Goal: Task Accomplishment & Management: Manage account settings

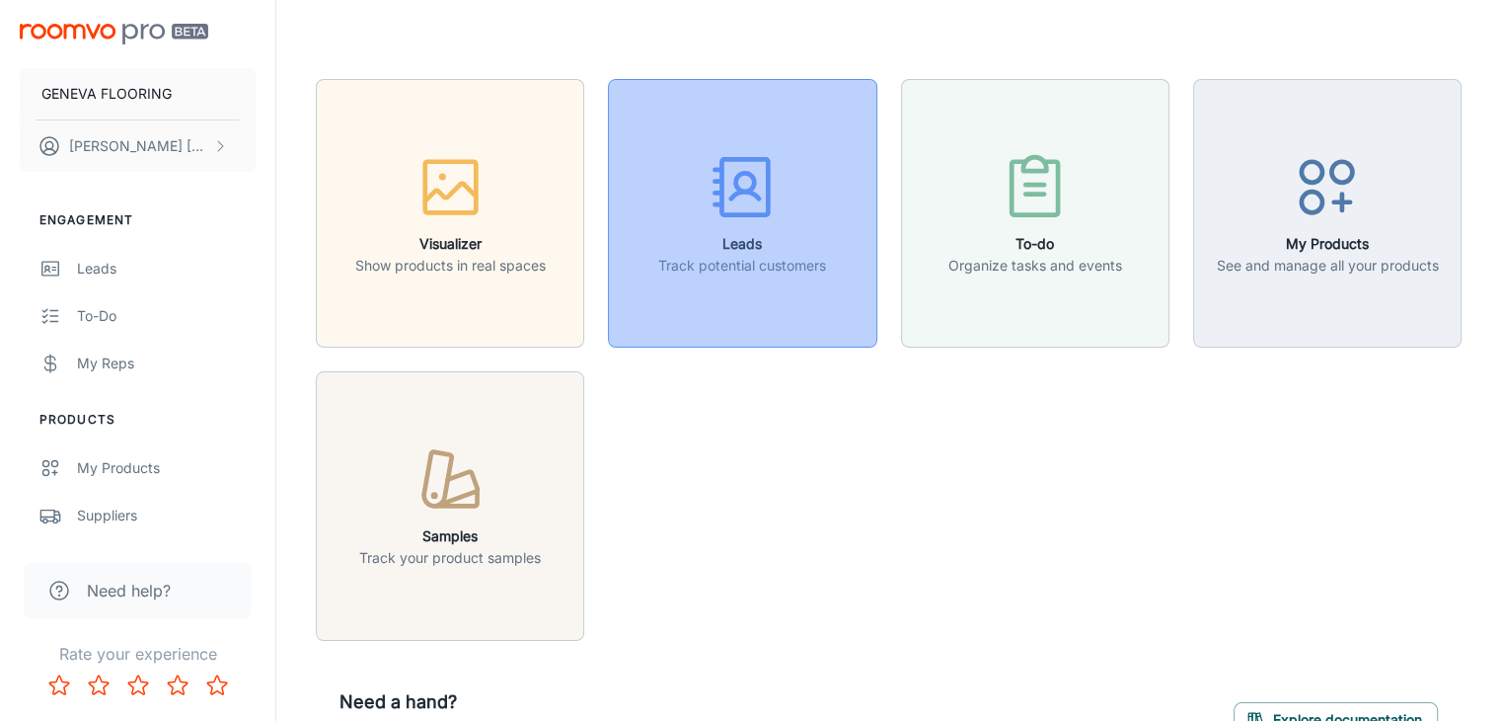
click at [759, 233] on h6 "Leads" at bounding box center [742, 244] width 168 height 22
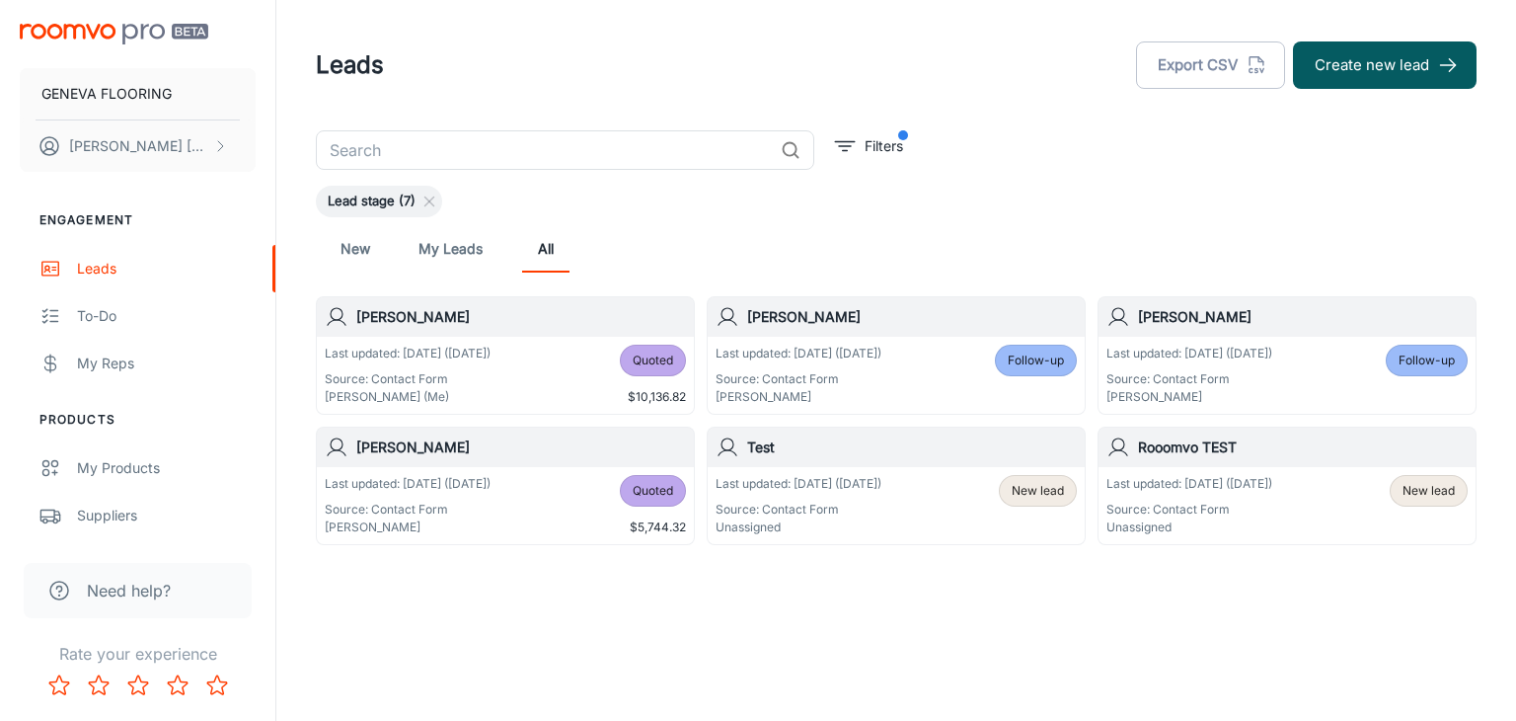
click at [952, 502] on div "Last updated: [DATE] ([DATE]) Source: Contact Form Unassigned New lead" at bounding box center [896, 505] width 361 height 61
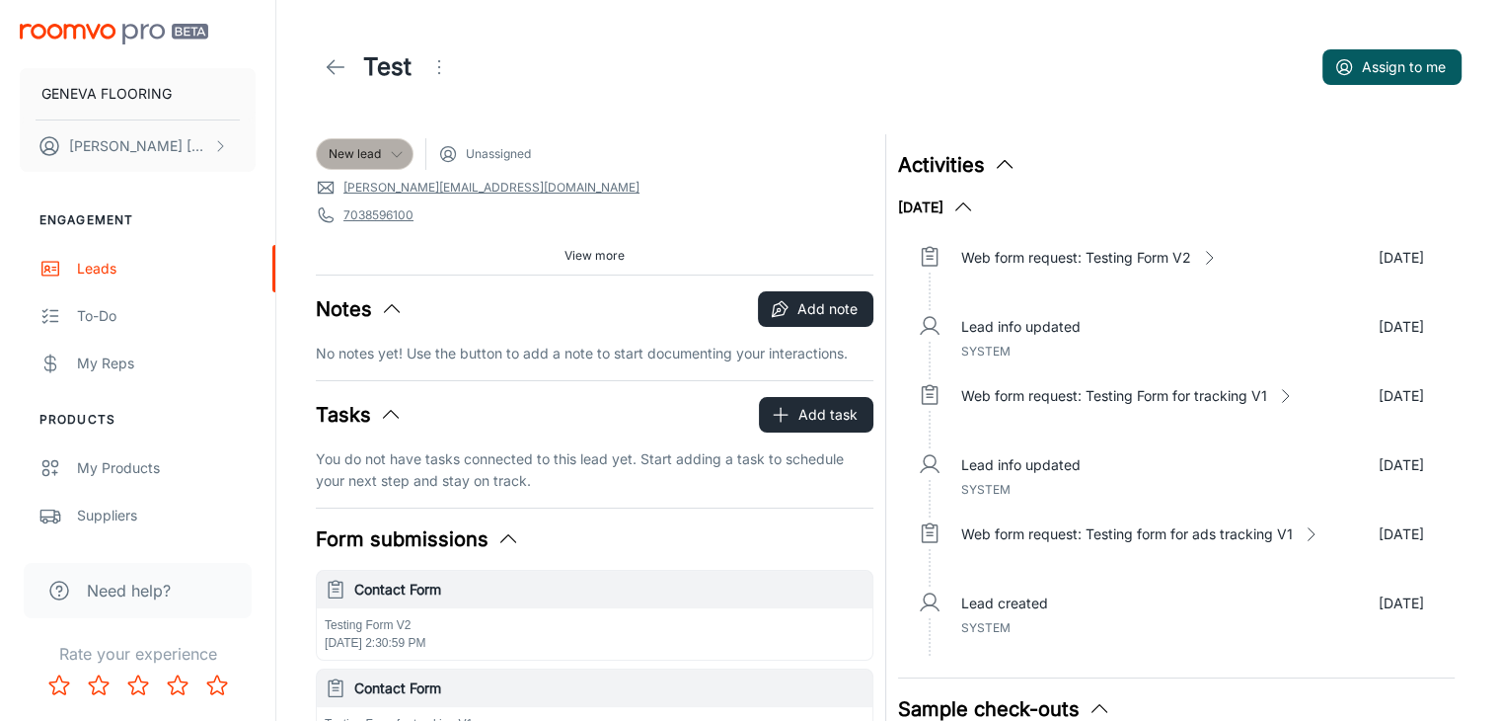
click at [389, 148] on icon at bounding box center [397, 154] width 16 height 16
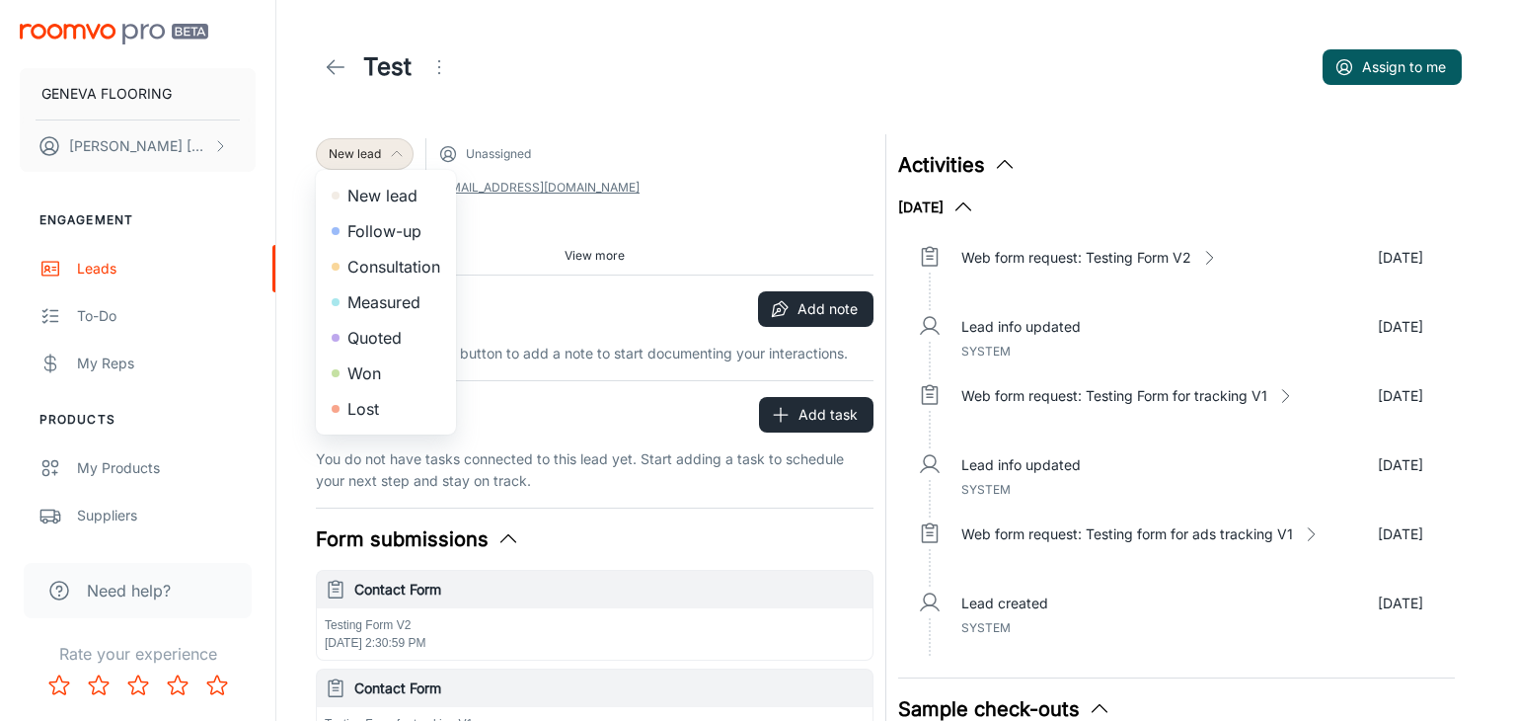
click at [328, 72] on div at bounding box center [758, 360] width 1516 height 721
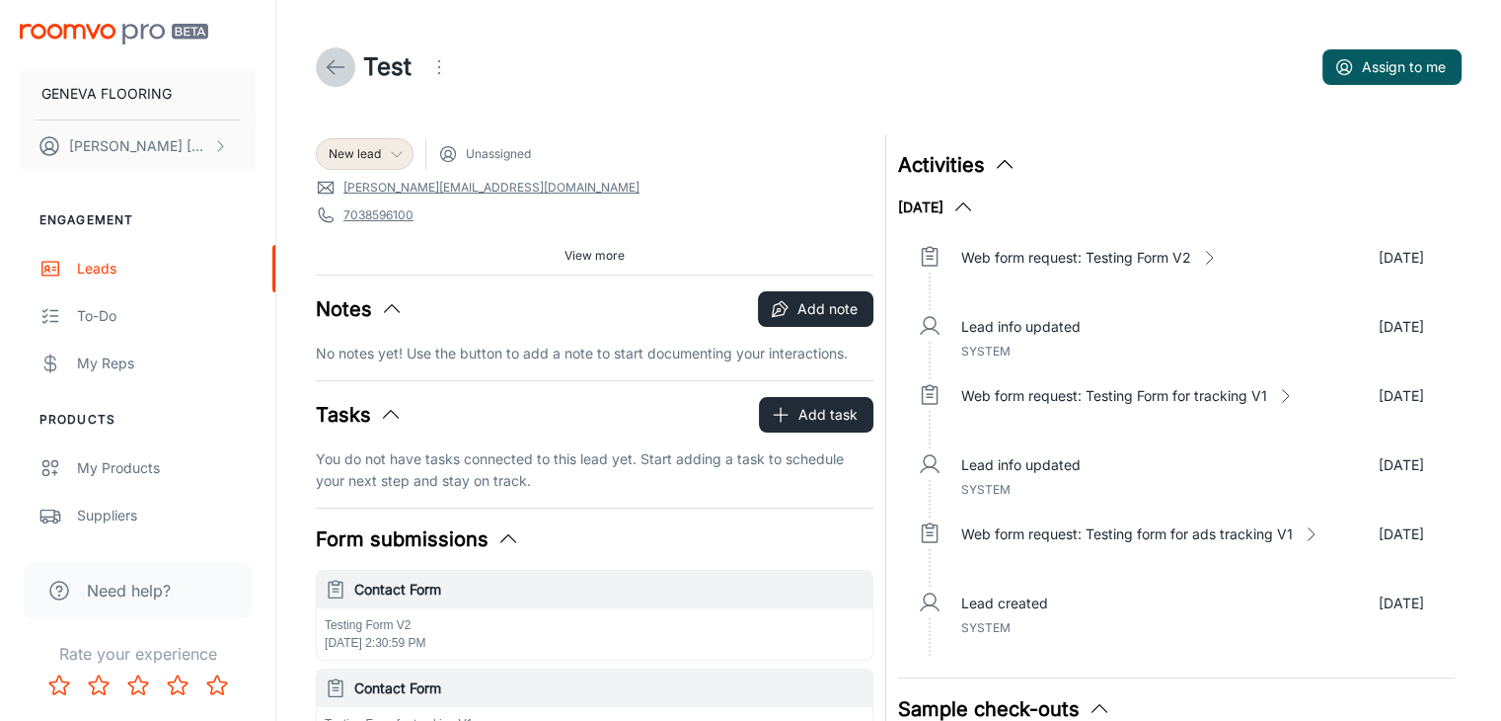
click at [338, 58] on icon at bounding box center [336, 67] width 24 height 24
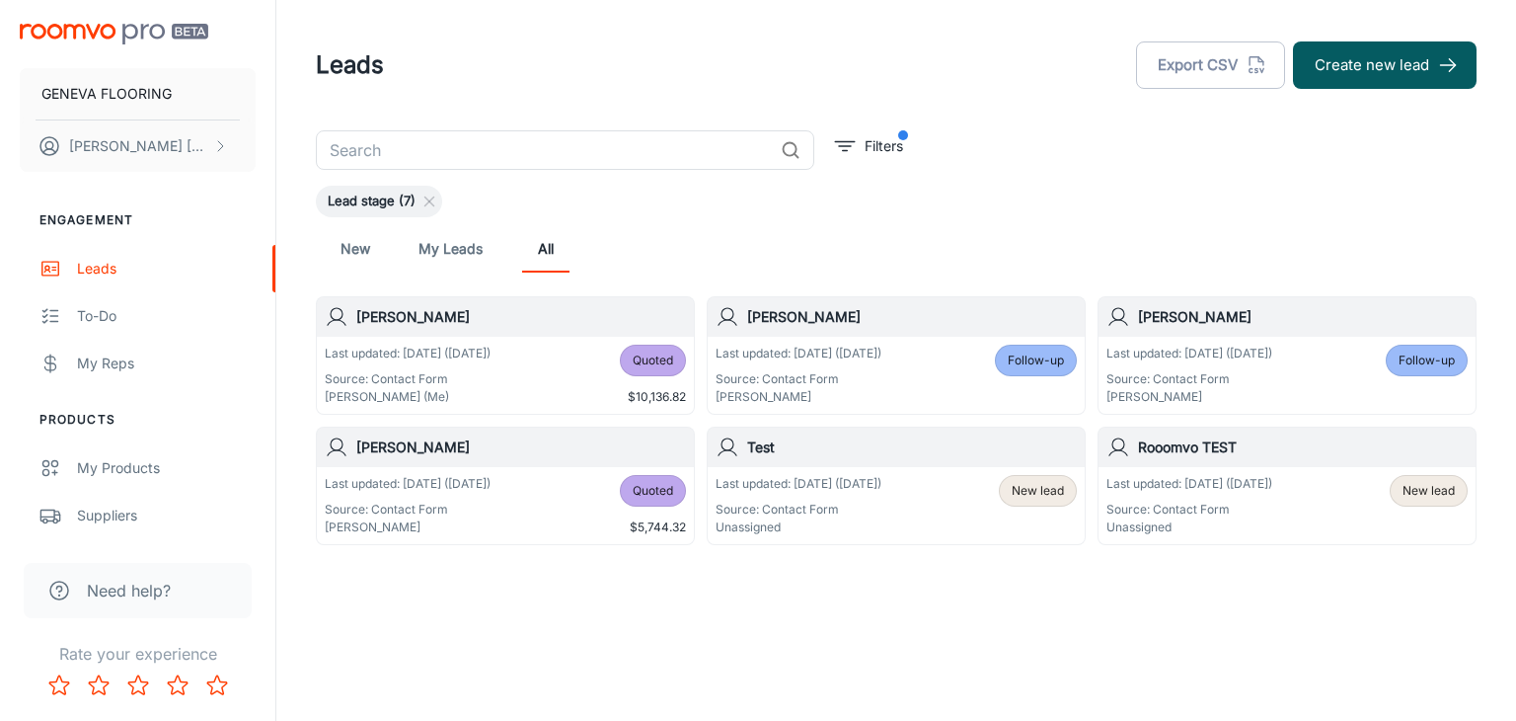
click at [1334, 510] on div "Last updated: [DATE] ([DATE]) Source: Contact Form Unassigned New lead" at bounding box center [1287, 505] width 361 height 61
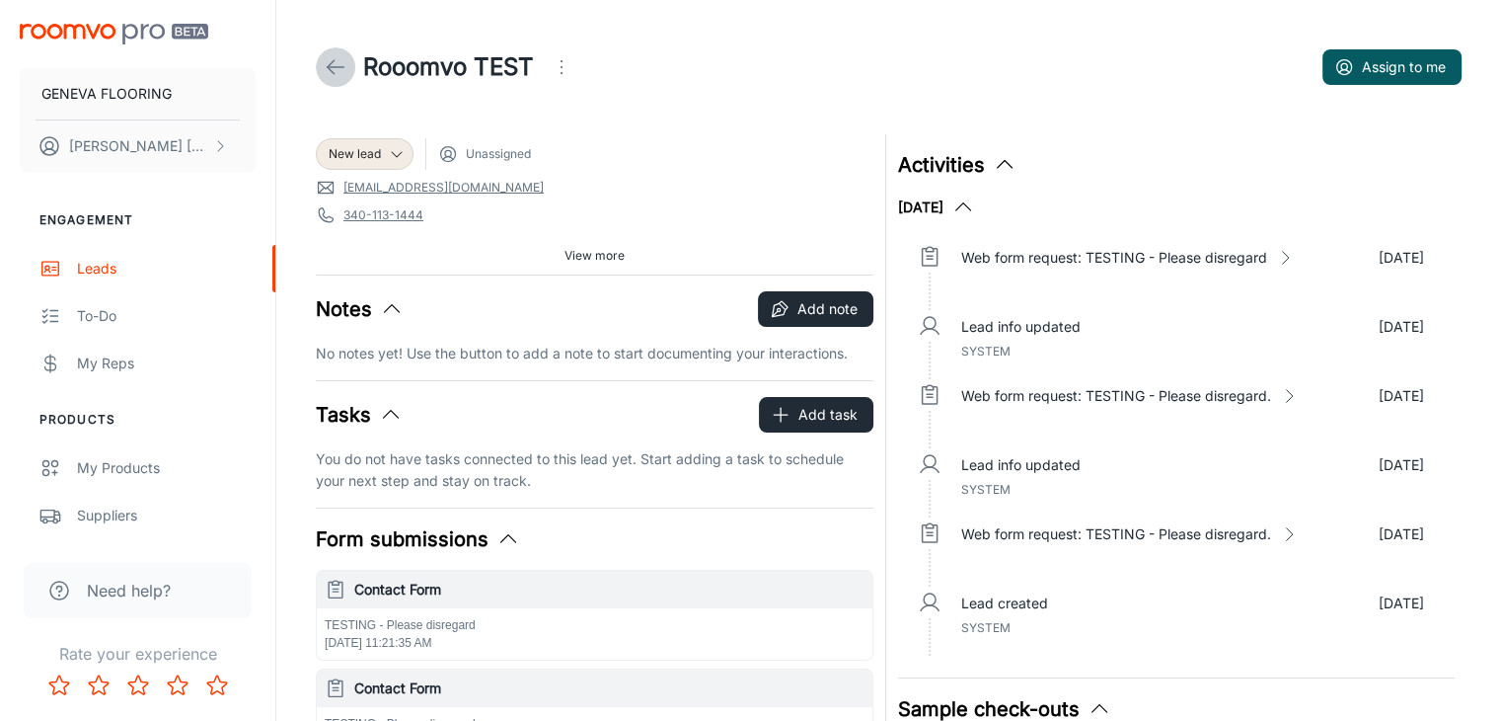
click at [344, 73] on icon at bounding box center [336, 67] width 24 height 24
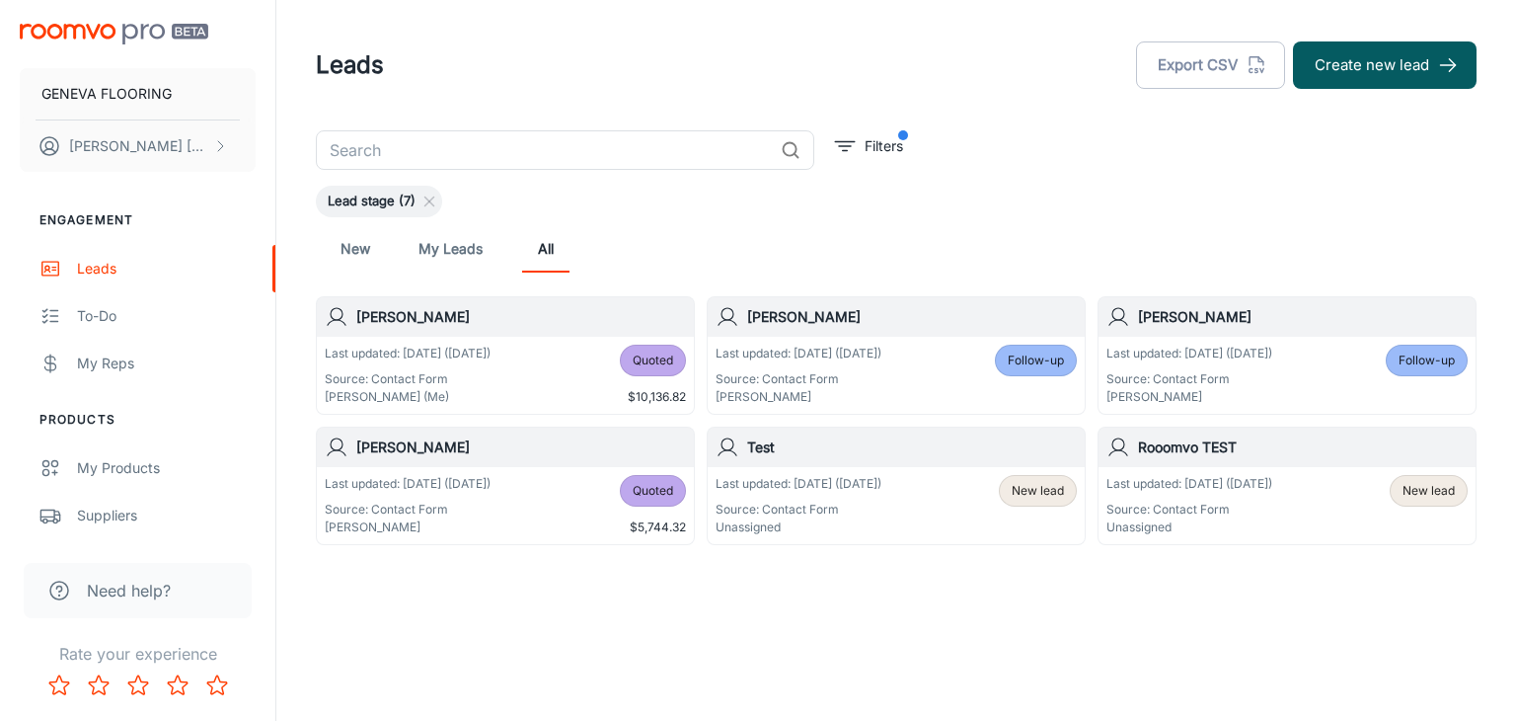
click at [882, 479] on p "Last updated: [DATE] ([DATE])" at bounding box center [799, 484] width 166 height 18
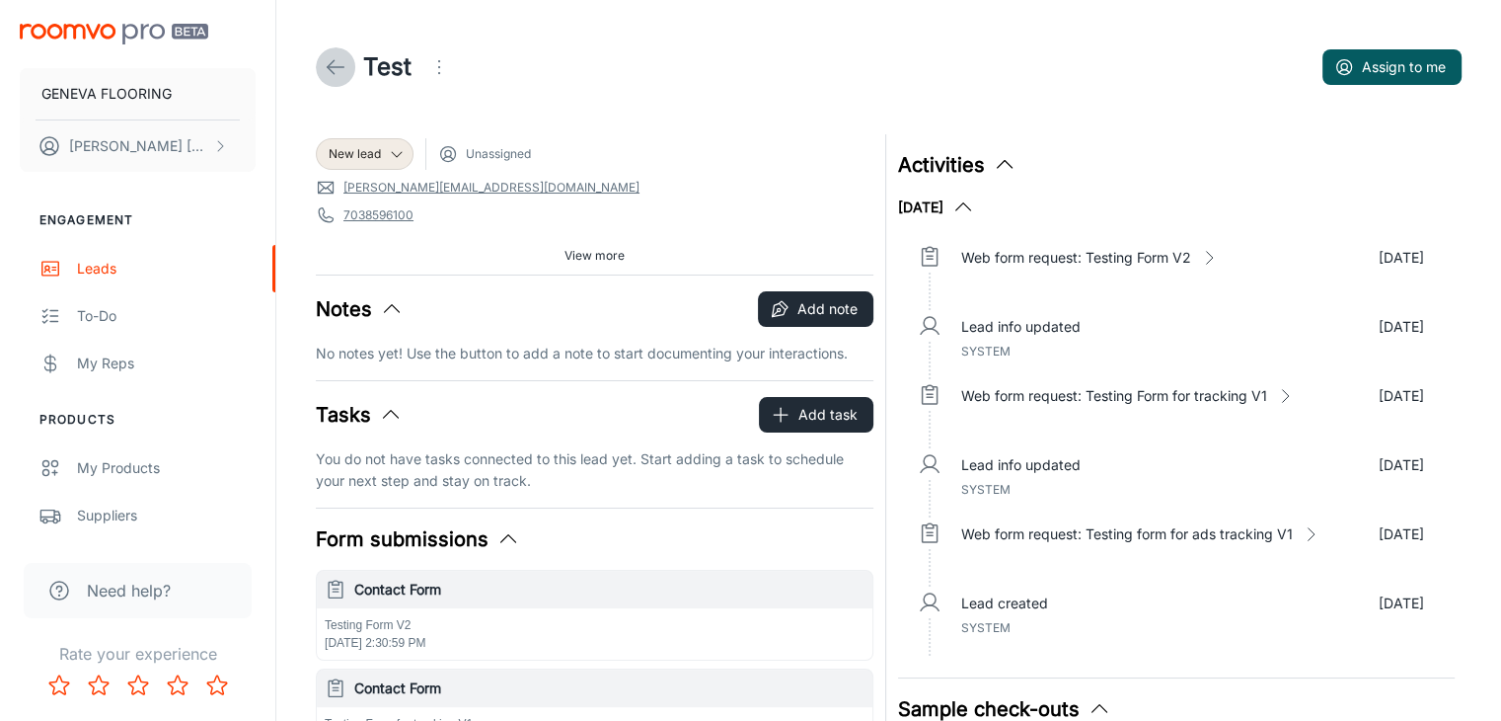
click at [336, 72] on icon at bounding box center [336, 67] width 24 height 24
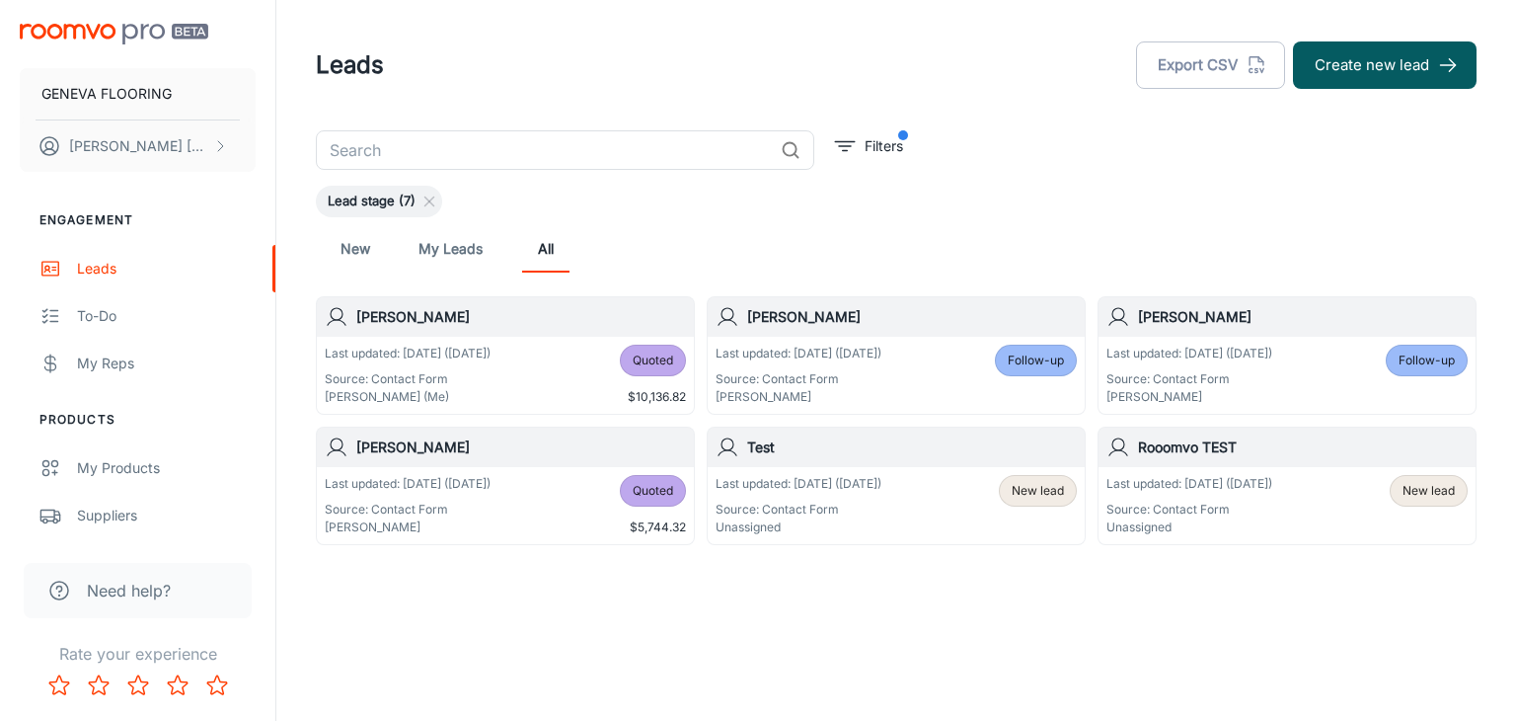
click at [1192, 483] on p "Last updated: [DATE] ([DATE])" at bounding box center [1190, 484] width 166 height 18
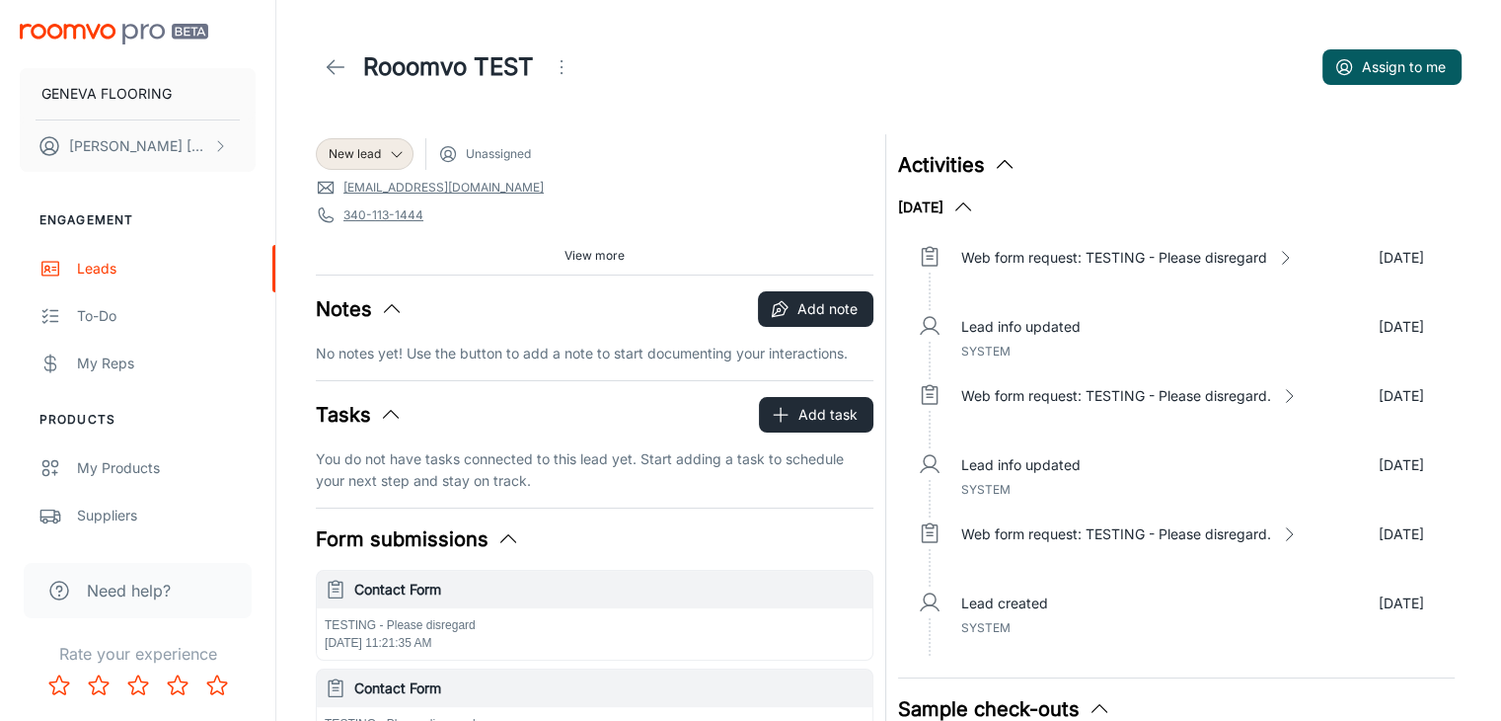
drag, startPoint x: 315, startPoint y: 74, endPoint x: 328, endPoint y: 57, distance: 21.1
click at [328, 57] on header "Rooomvo TEST Assign to me" at bounding box center [888, 67] width 1193 height 134
click at [332, 55] on icon at bounding box center [336, 67] width 24 height 24
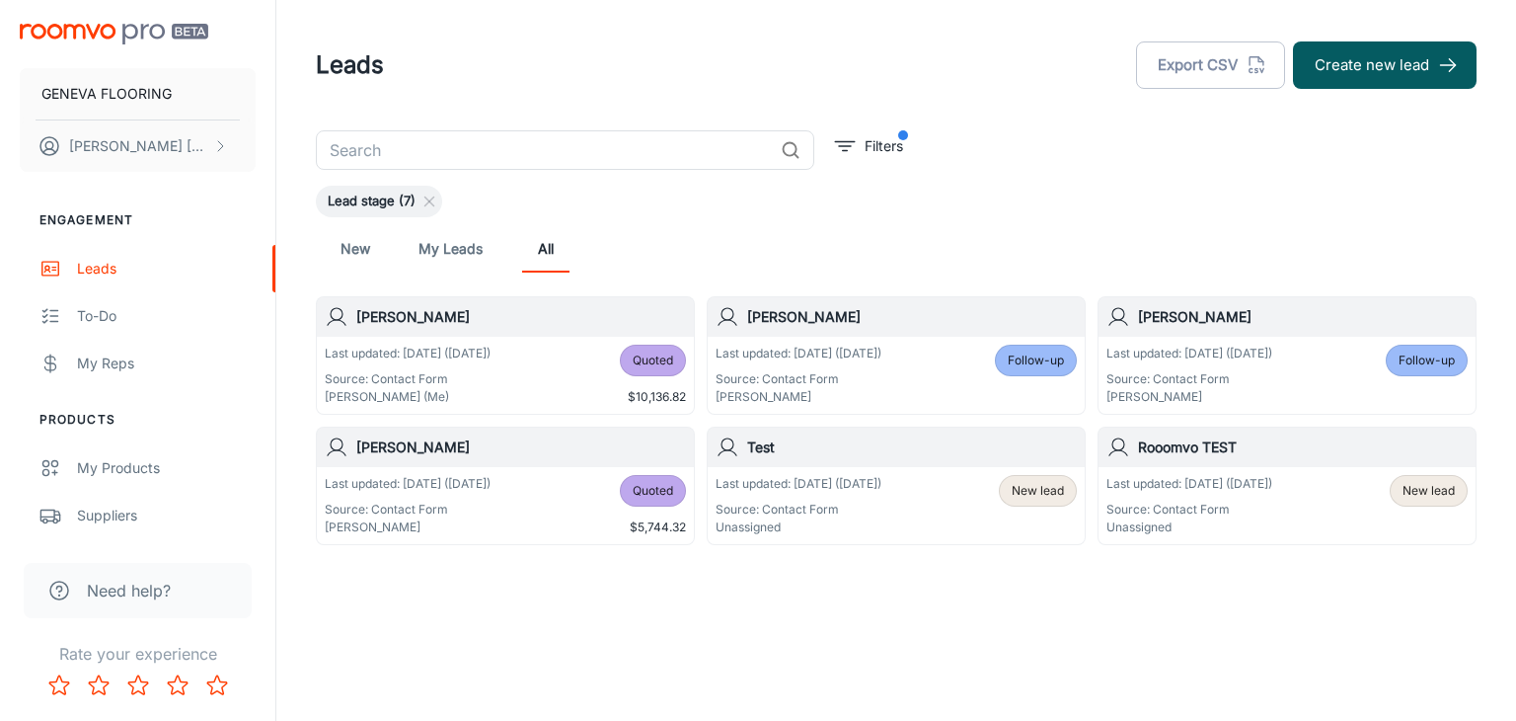
click at [957, 490] on div "Last updated: [DATE] ([DATE]) Source: Contact Form Unassigned New lead" at bounding box center [896, 505] width 361 height 61
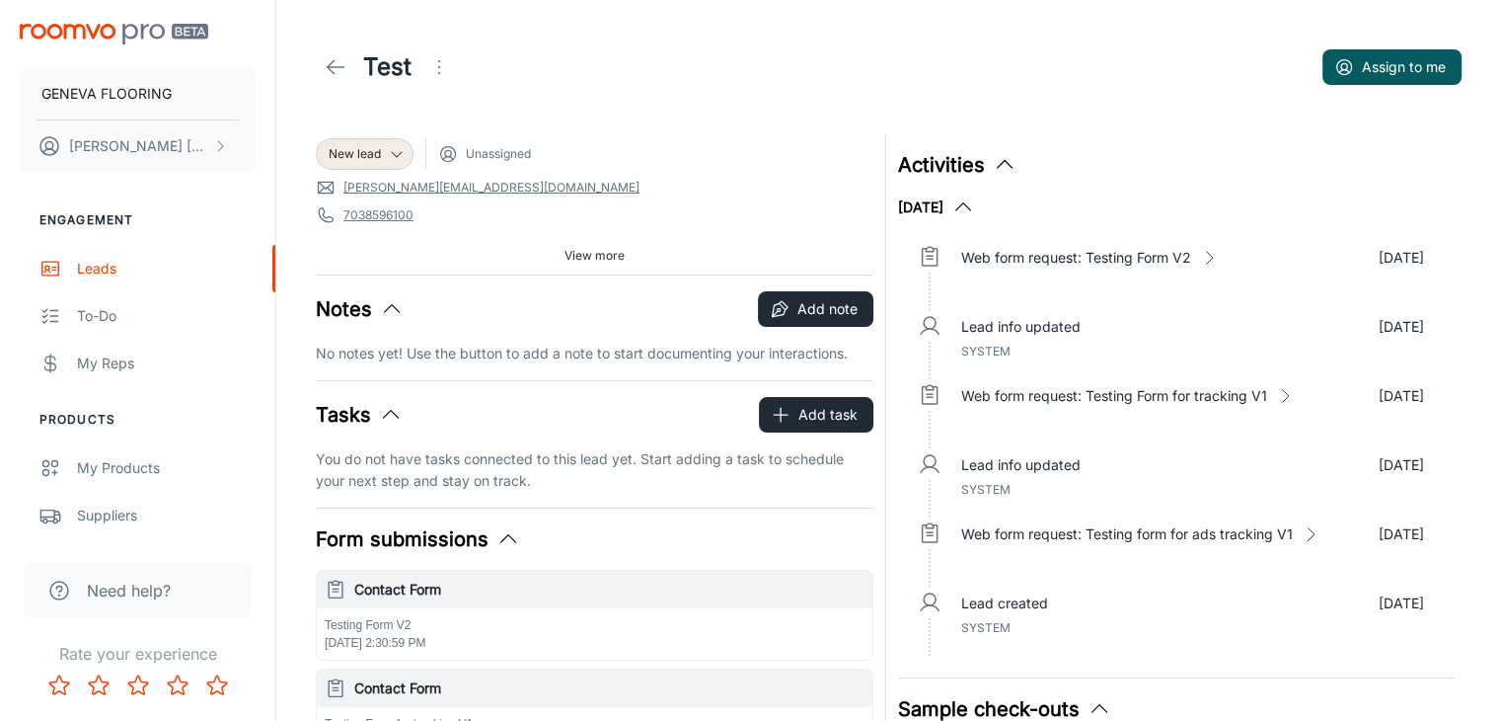
click at [325, 70] on icon at bounding box center [336, 67] width 24 height 24
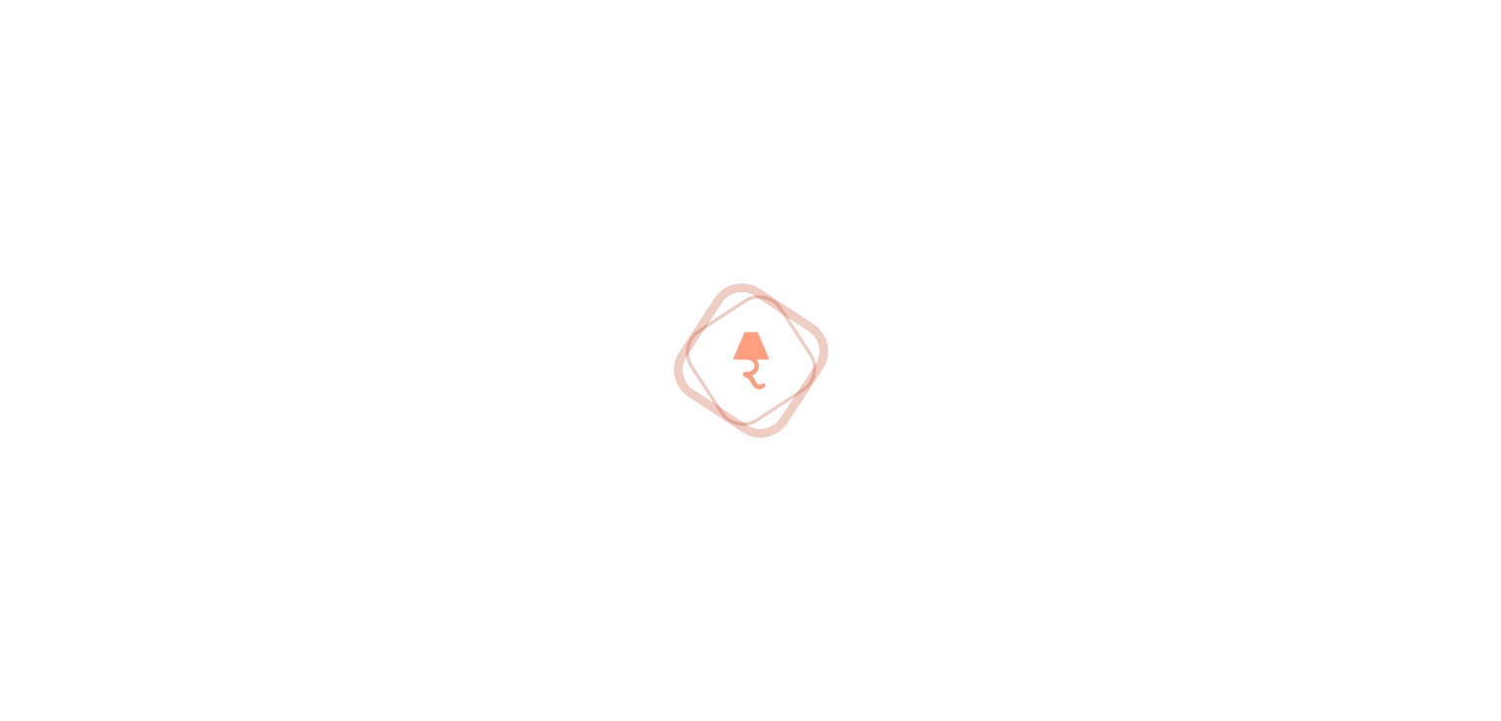
drag, startPoint x: 485, startPoint y: 263, endPoint x: 1353, endPoint y: 491, distance: 898.1
click at [1327, 505] on div at bounding box center [750, 360] width 1501 height 721
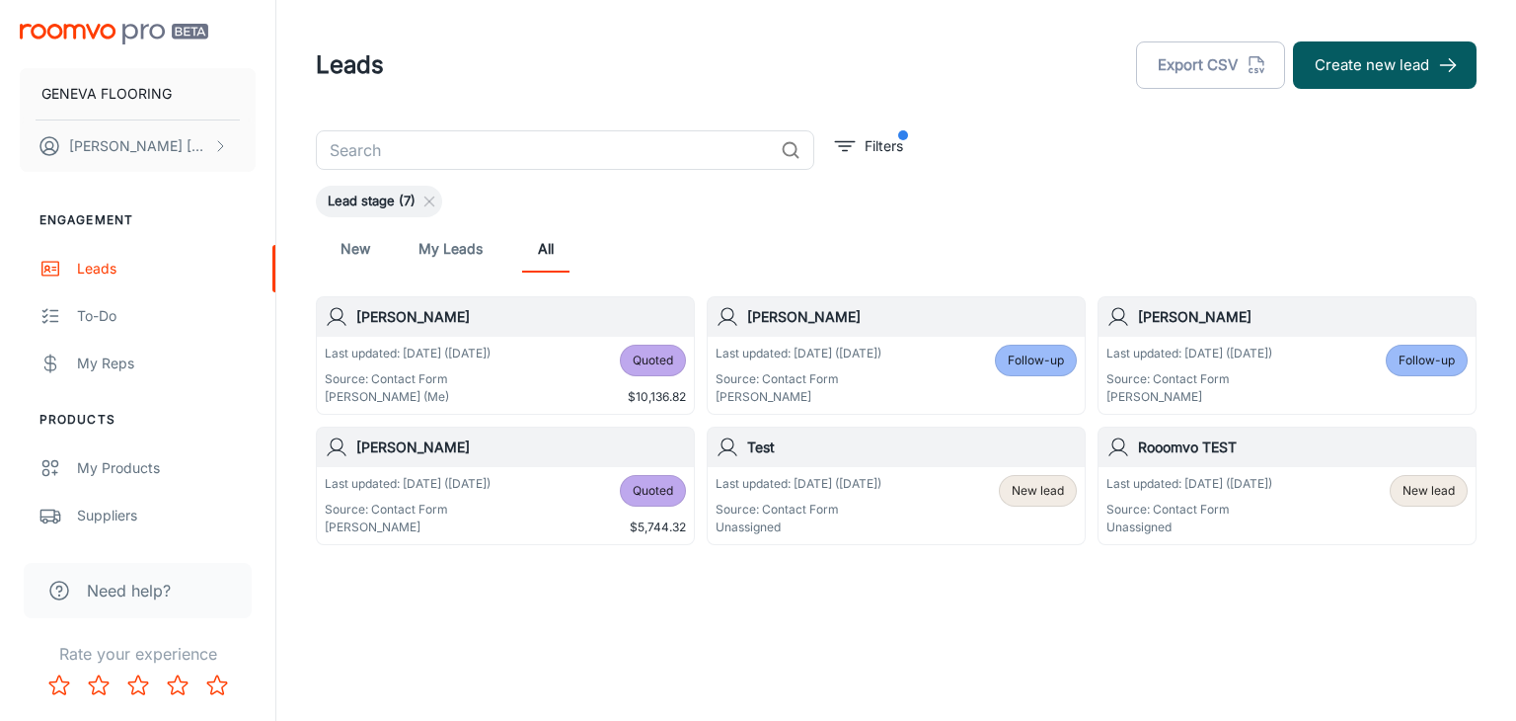
click at [422, 197] on icon at bounding box center [430, 201] width 16 height 16
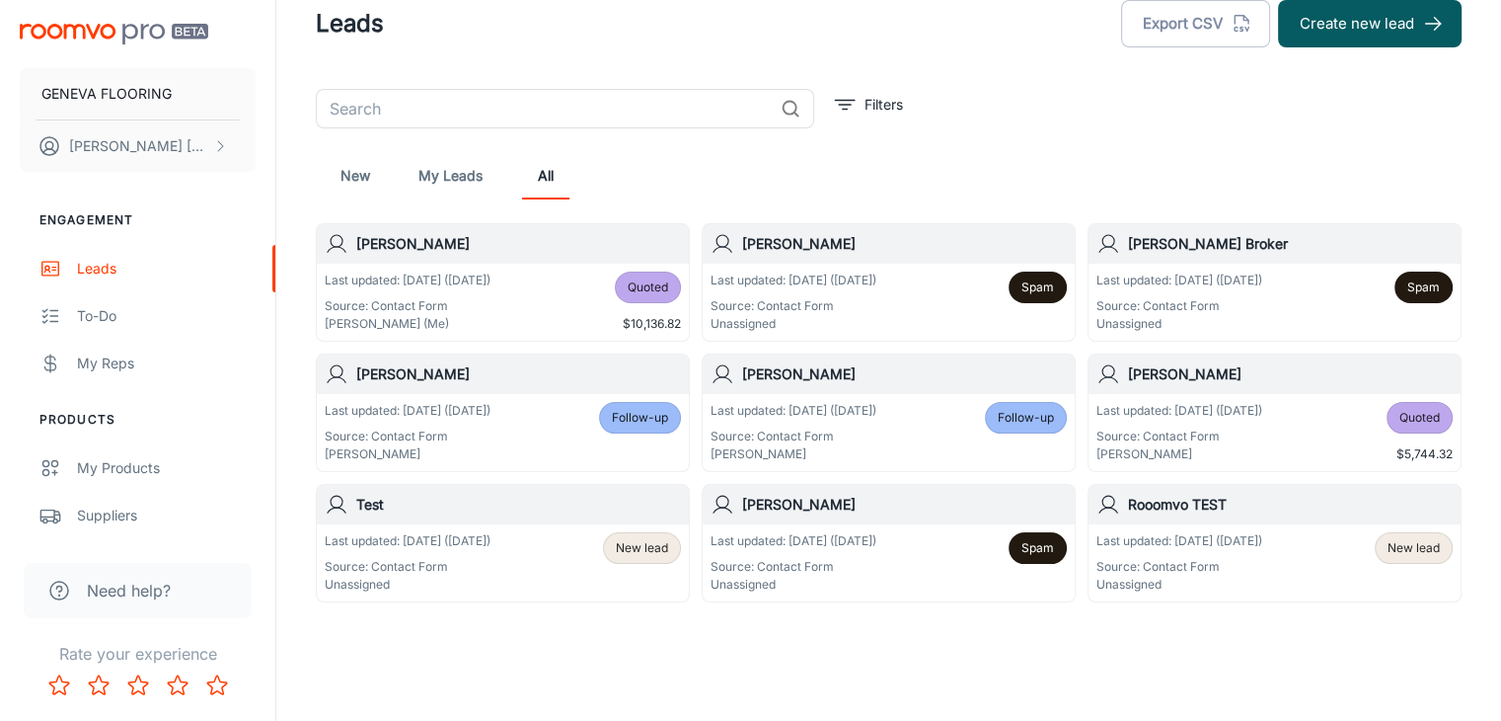
scroll to position [64, 0]
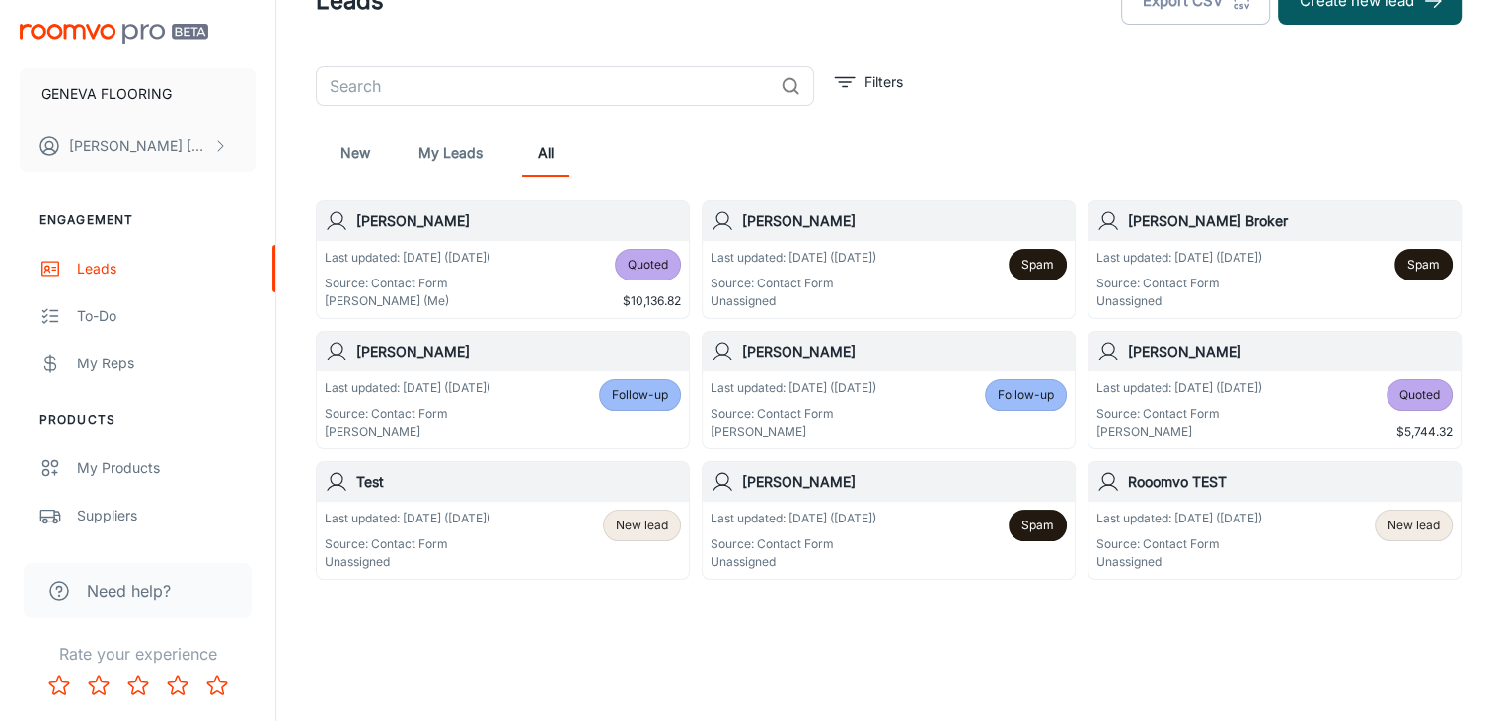
click at [659, 530] on span "New lead" at bounding box center [642, 525] width 52 height 18
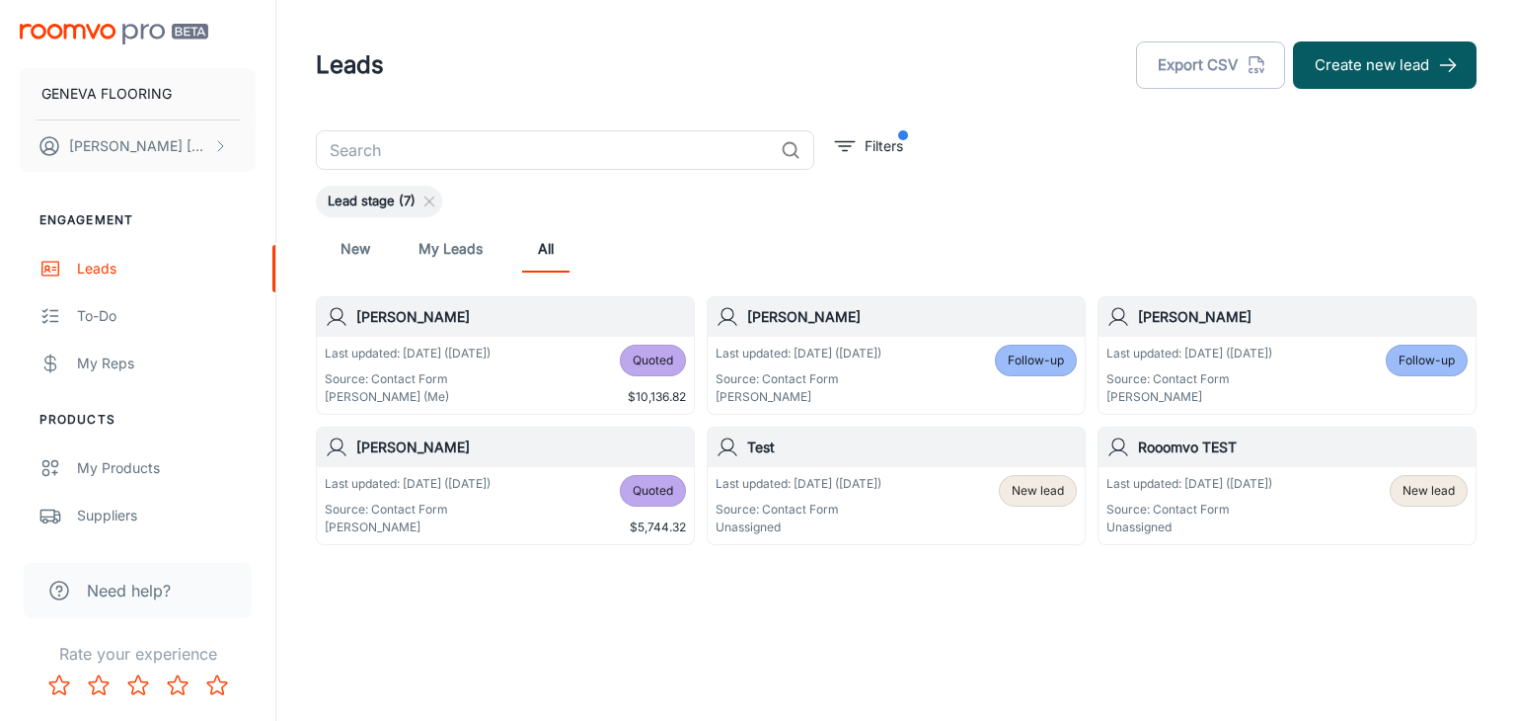
drag, startPoint x: 795, startPoint y: 236, endPoint x: 703, endPoint y: 246, distance: 92.3
click at [790, 241] on div "New My Leads All" at bounding box center [896, 248] width 1129 height 47
click at [623, 60] on div "Leads Export CSV Create new lead" at bounding box center [896, 64] width 1161 height 51
click at [433, 197] on line at bounding box center [429, 201] width 9 height 9
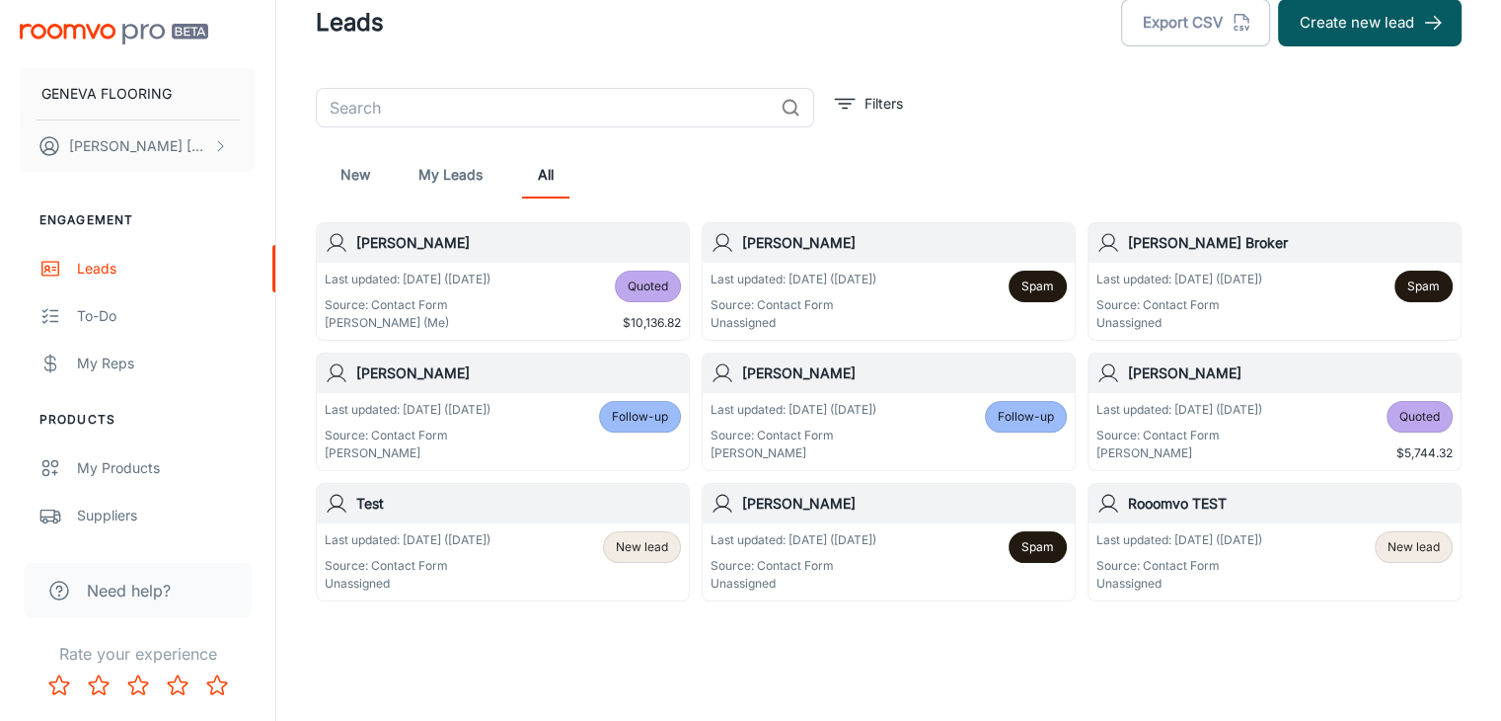
scroll to position [64, 0]
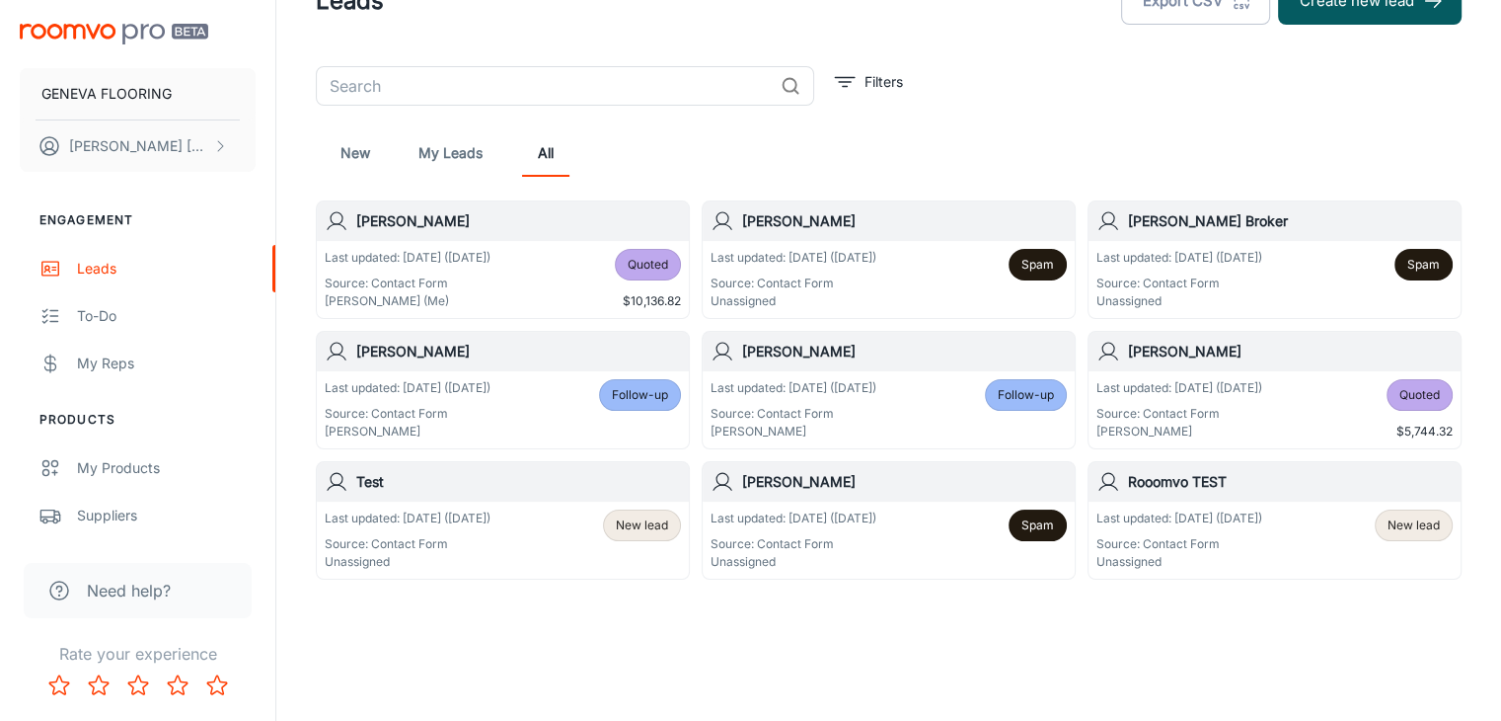
click at [542, 502] on div "Last updated: [DATE] ([DATE]) Source: Contact Form Unassigned New lead" at bounding box center [503, 539] width 372 height 77
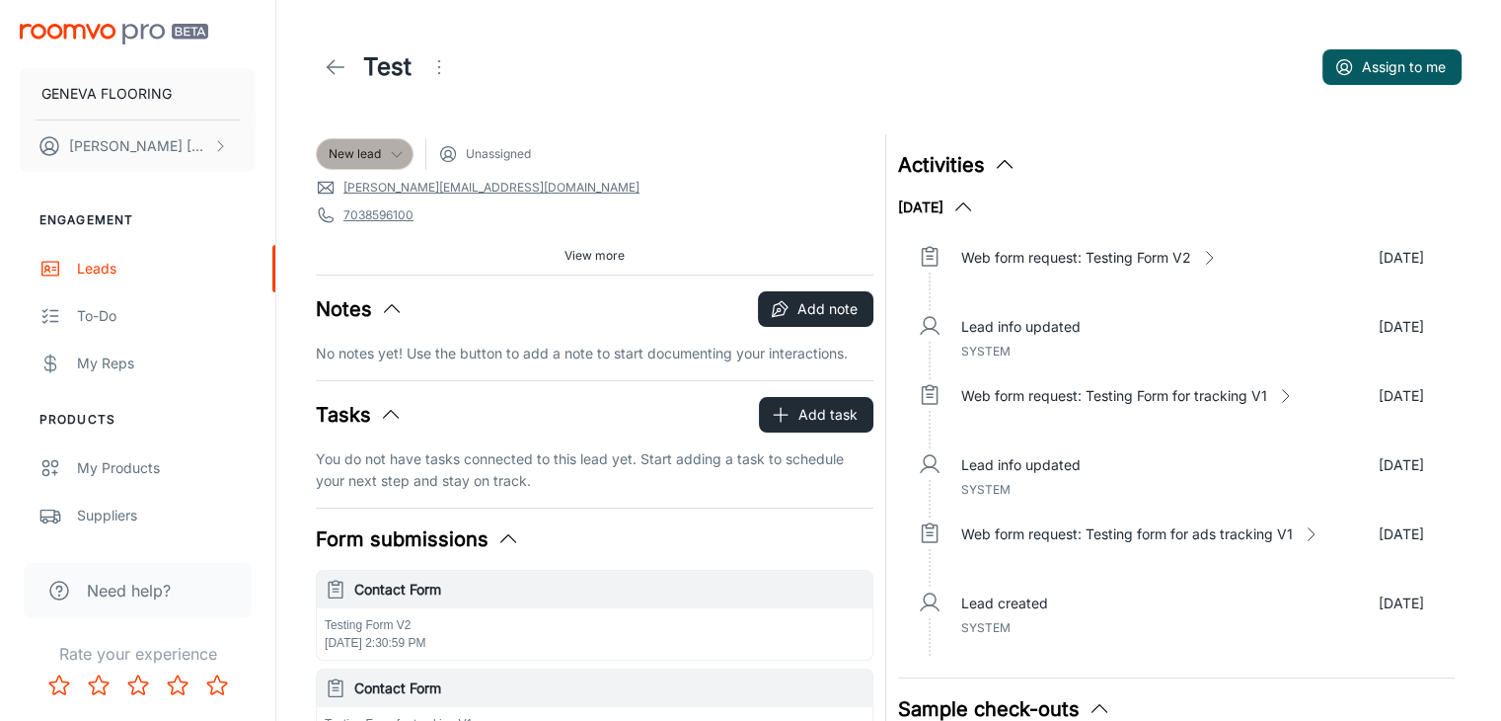
click at [398, 155] on icon at bounding box center [397, 154] width 16 height 16
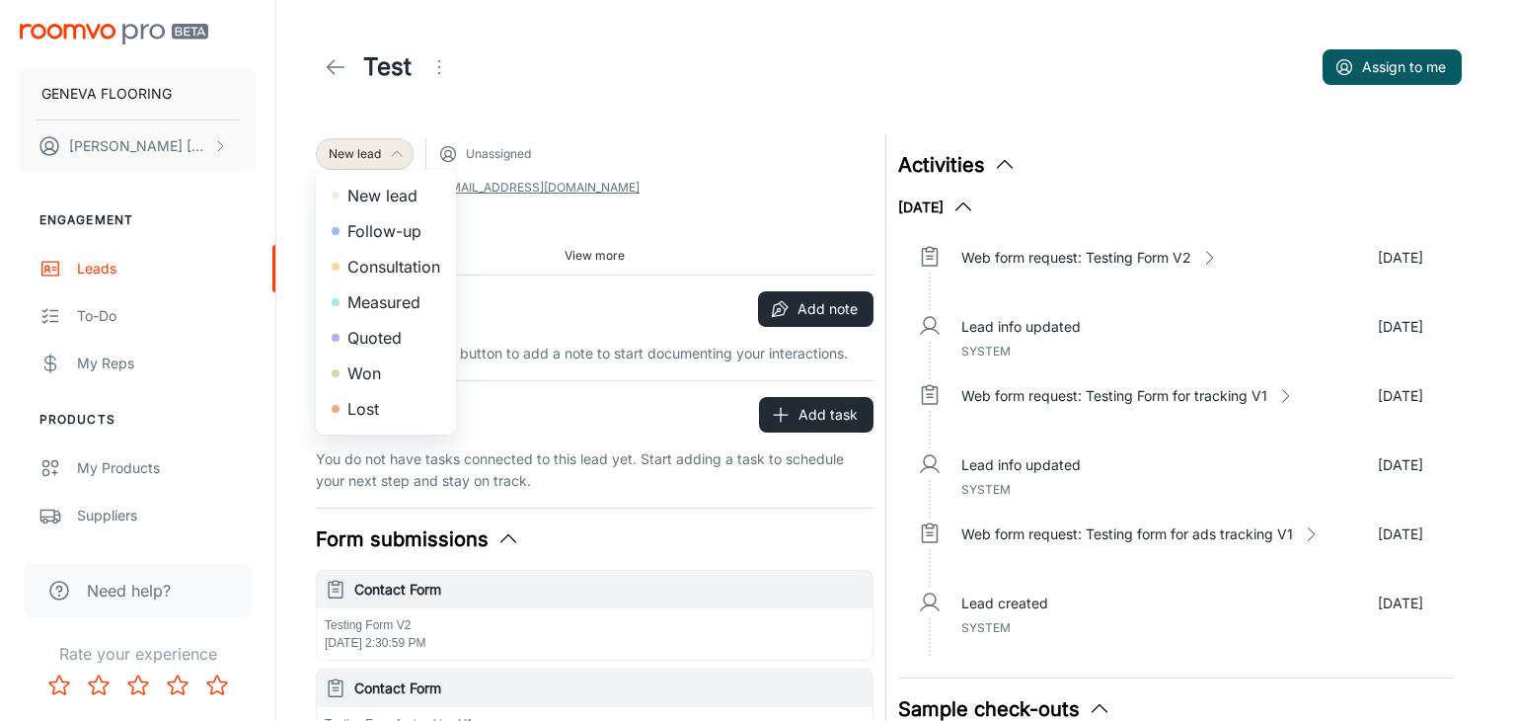
click at [377, 238] on li "Follow-up" at bounding box center [386, 231] width 140 height 36
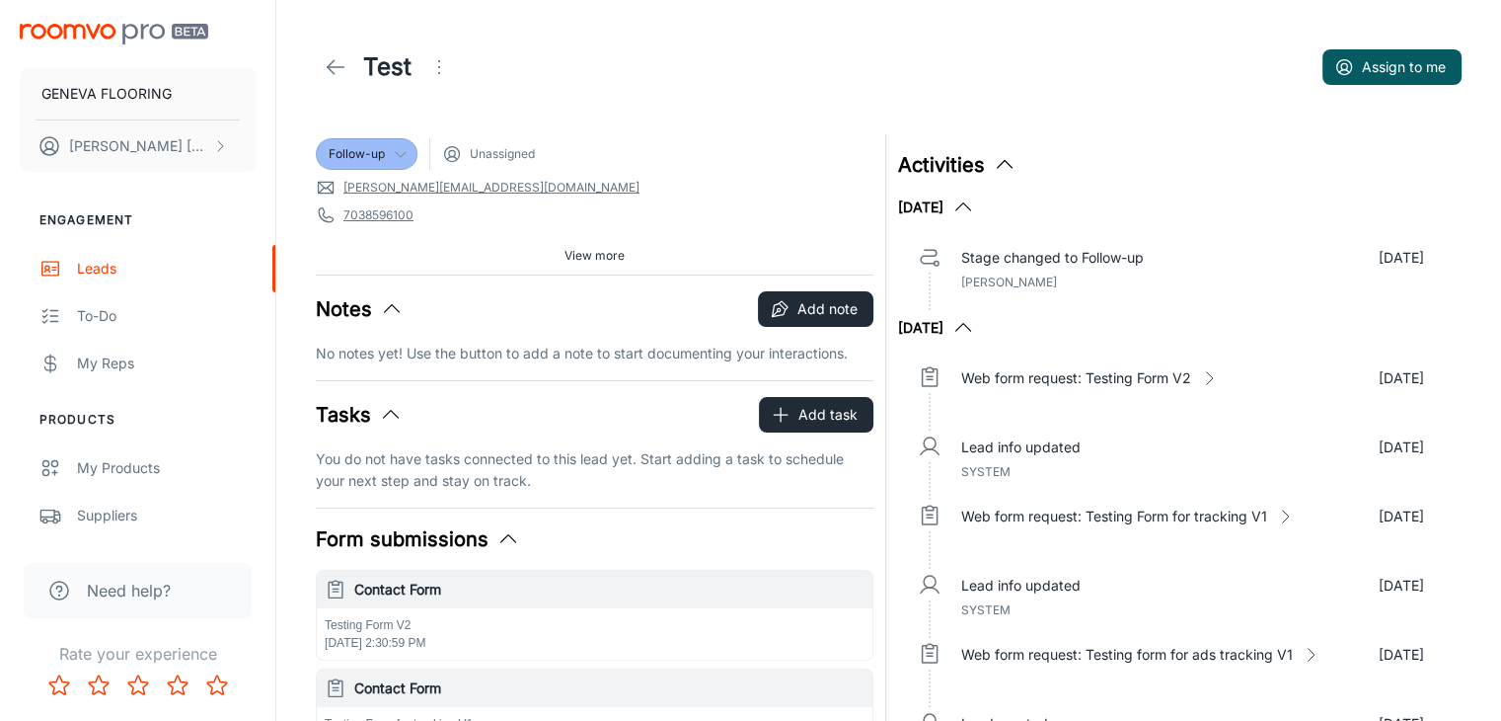
click at [383, 156] on span "Follow-up" at bounding box center [357, 154] width 56 height 18
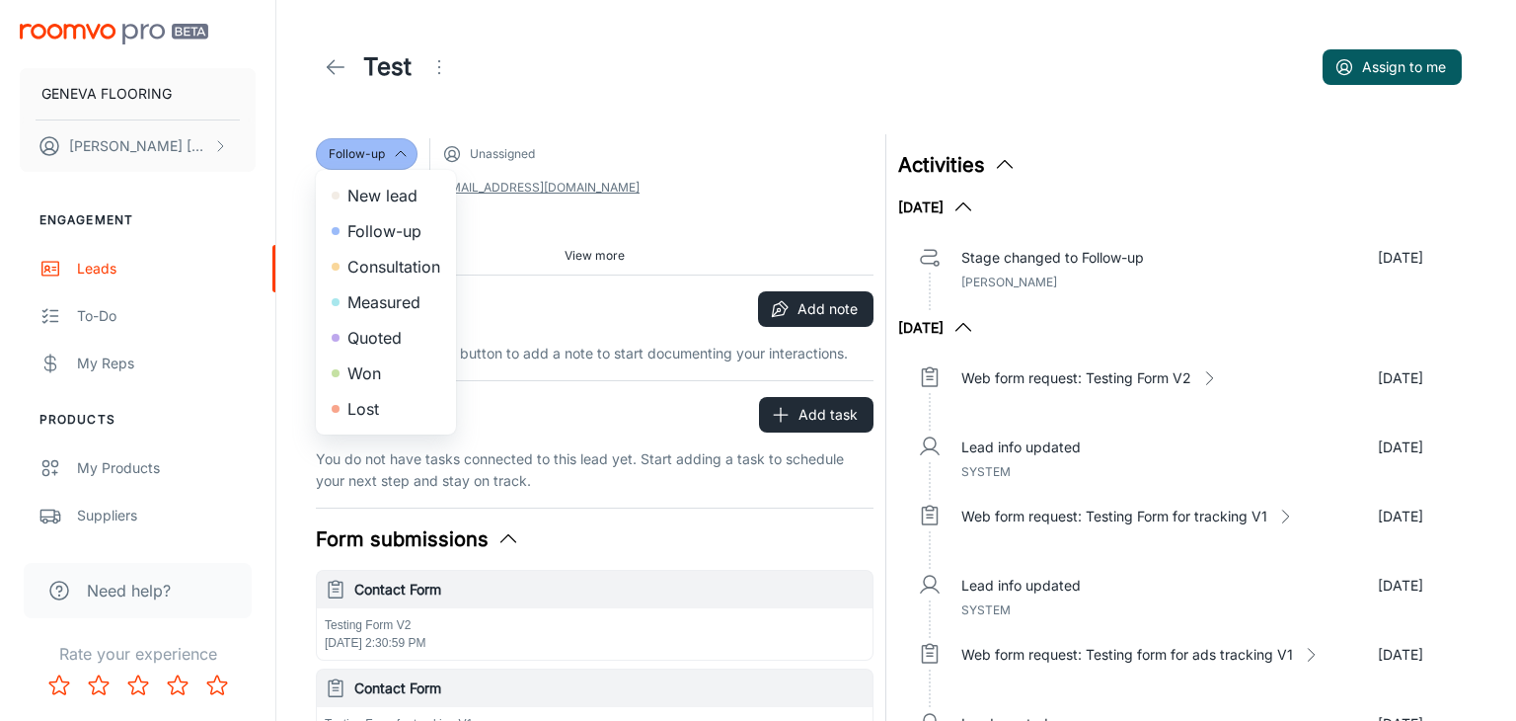
click at [605, 102] on div at bounding box center [758, 360] width 1516 height 721
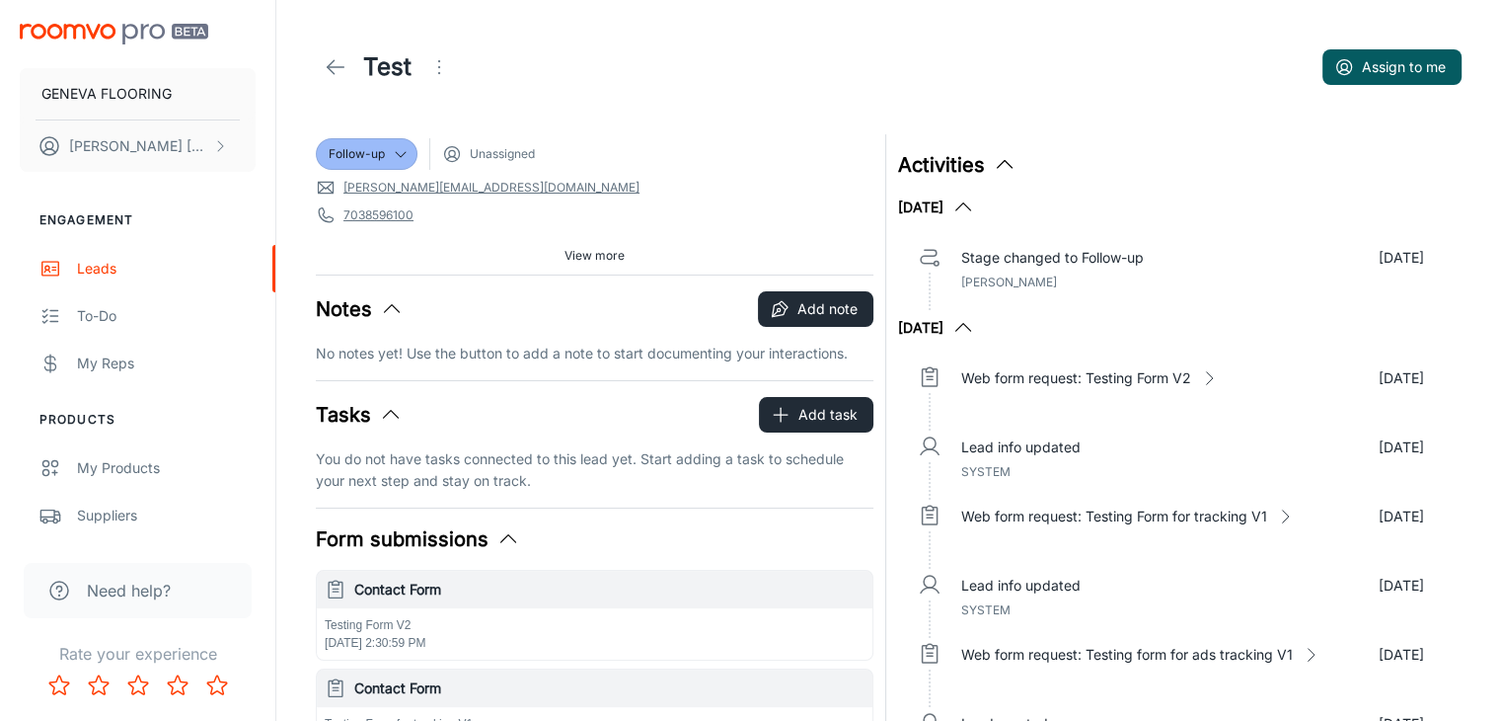
click at [495, 156] on span "Unassigned" at bounding box center [502, 154] width 65 height 18
click at [450, 151] on icon at bounding box center [452, 154] width 20 height 20
click at [449, 64] on icon "Open menu" at bounding box center [439, 67] width 24 height 24
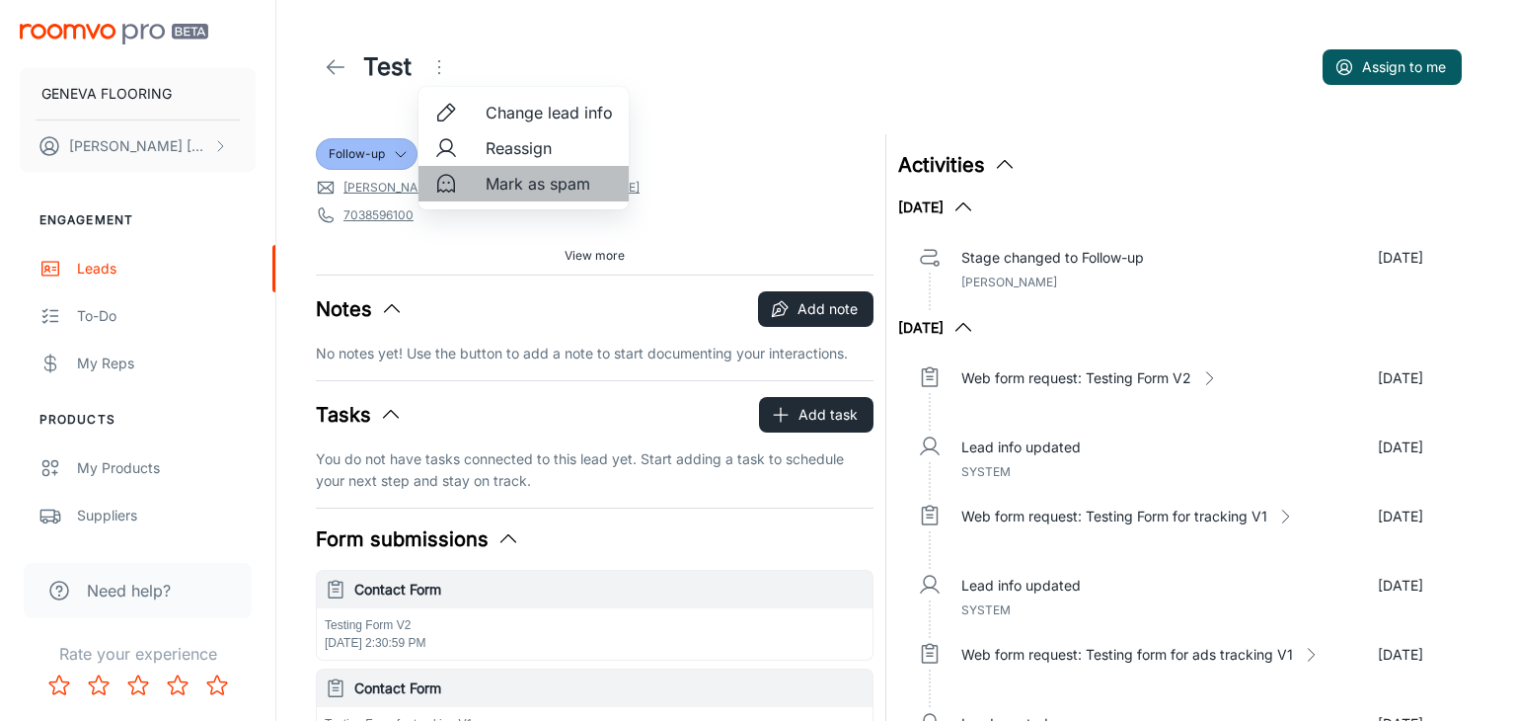
click at [490, 187] on span "Mark as spam" at bounding box center [549, 184] width 127 height 24
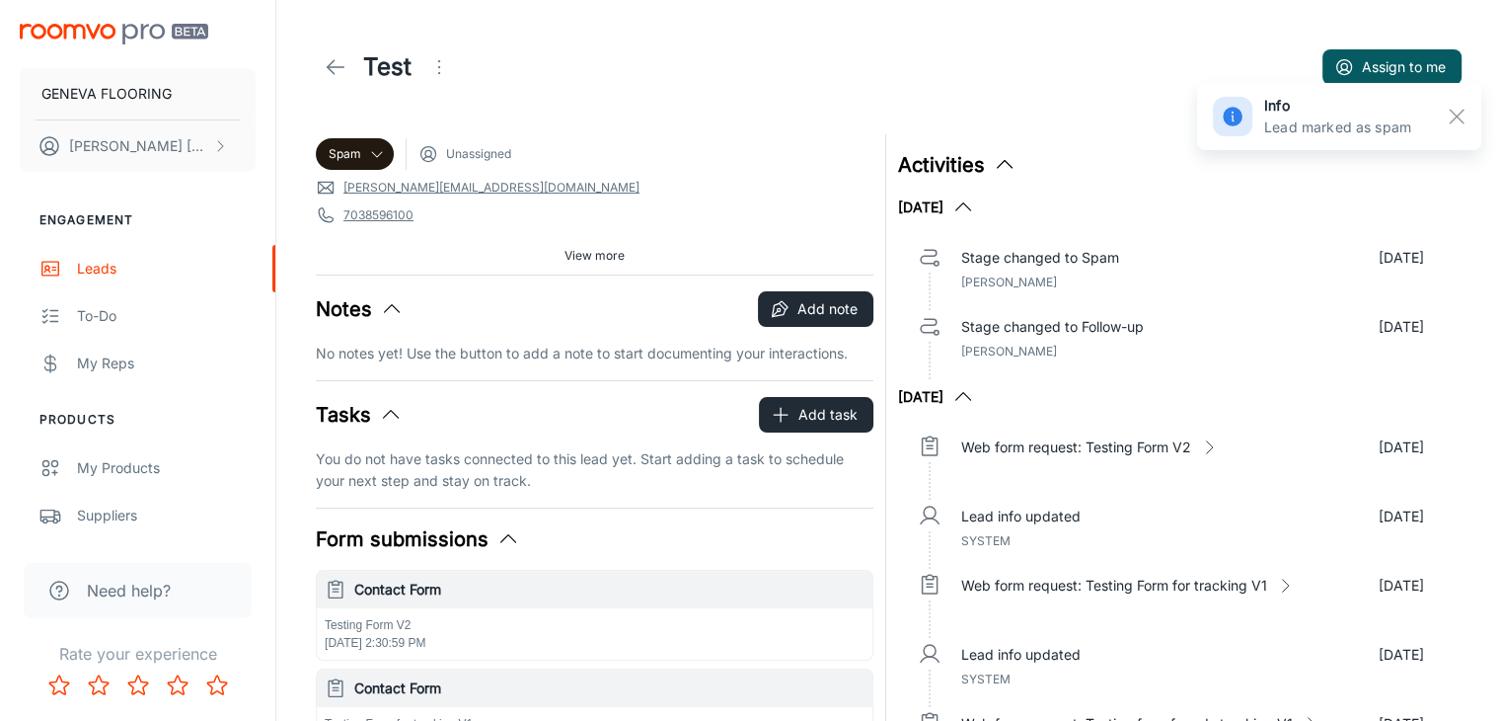
click at [337, 72] on icon at bounding box center [336, 67] width 24 height 24
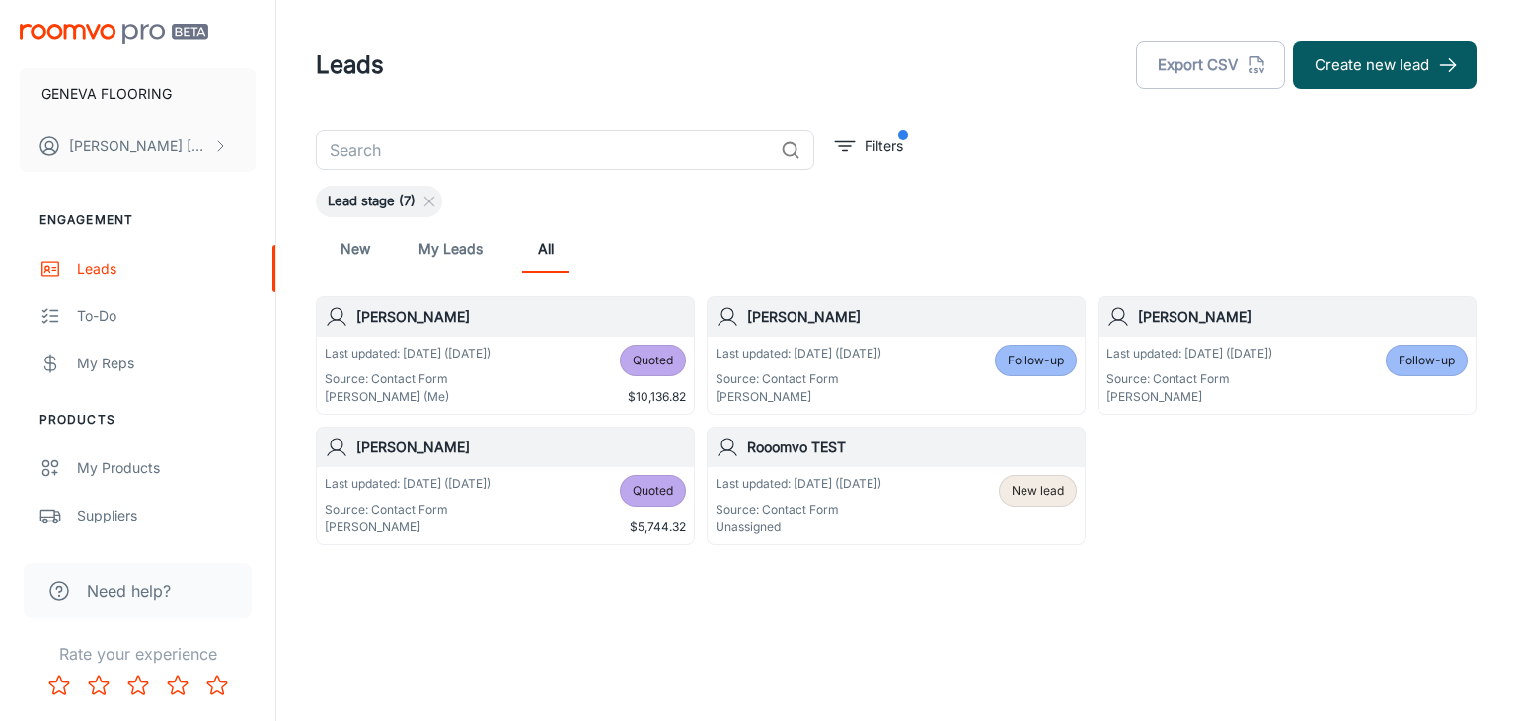
click at [967, 468] on div "Last updated: [DATE] ([DATE]) Source: Contact Form Unassigned New lead" at bounding box center [896, 505] width 377 height 77
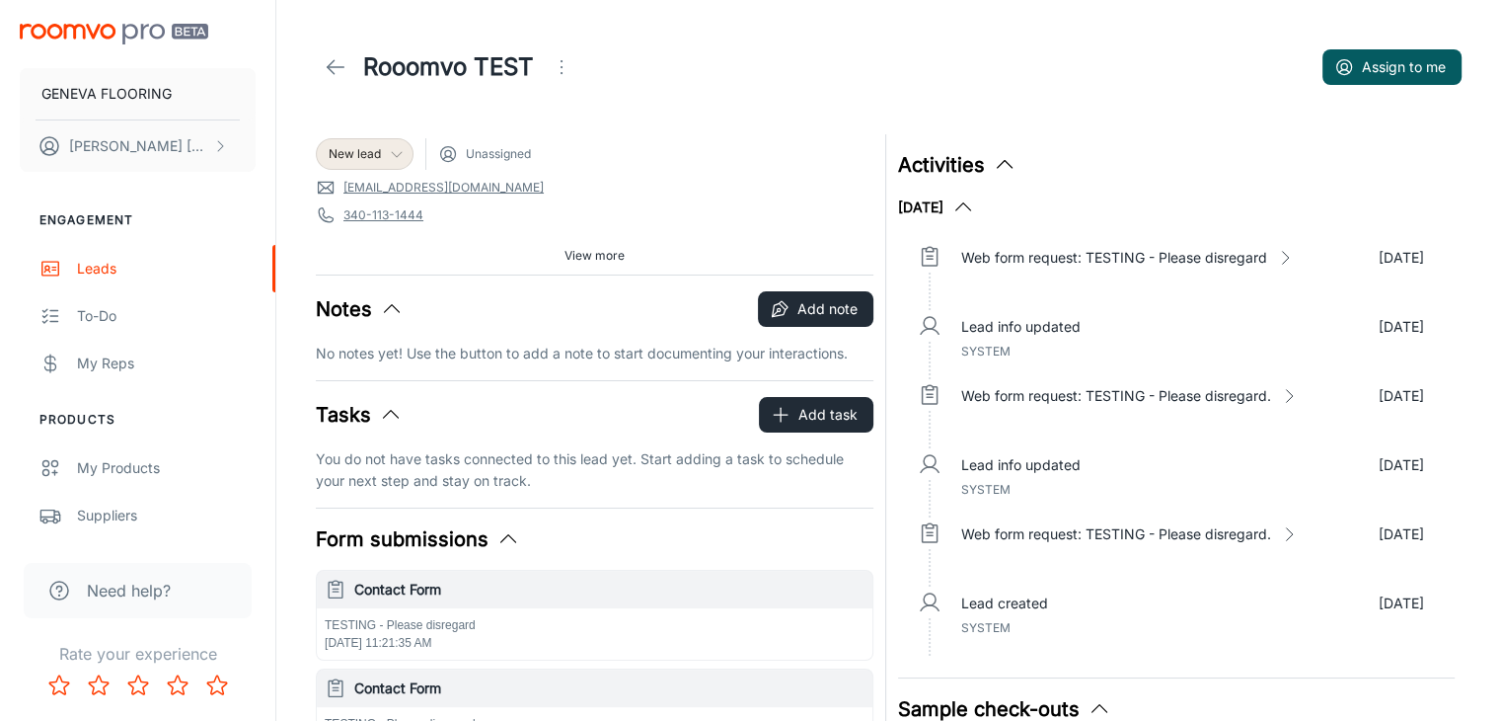
click at [396, 150] on icon at bounding box center [397, 154] width 16 height 16
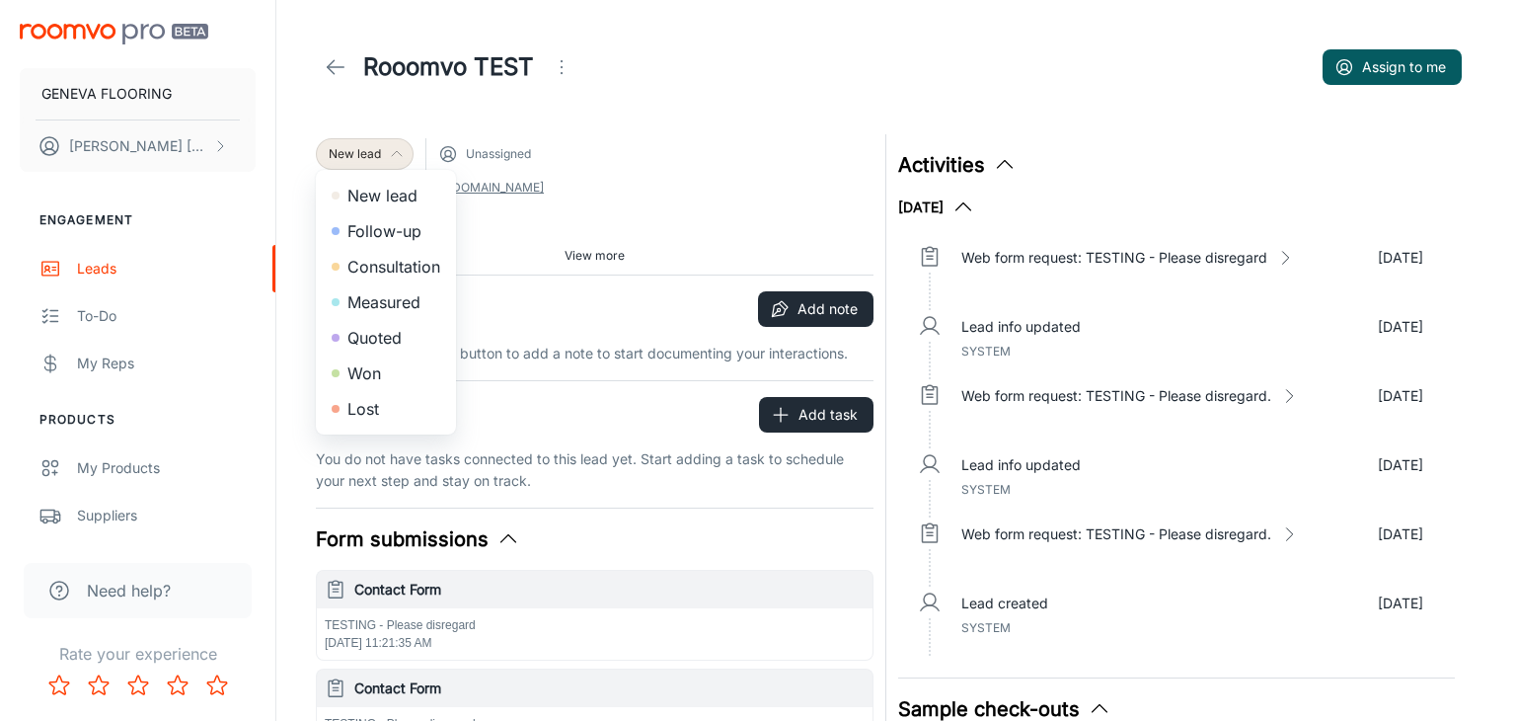
click at [676, 96] on div at bounding box center [758, 360] width 1516 height 721
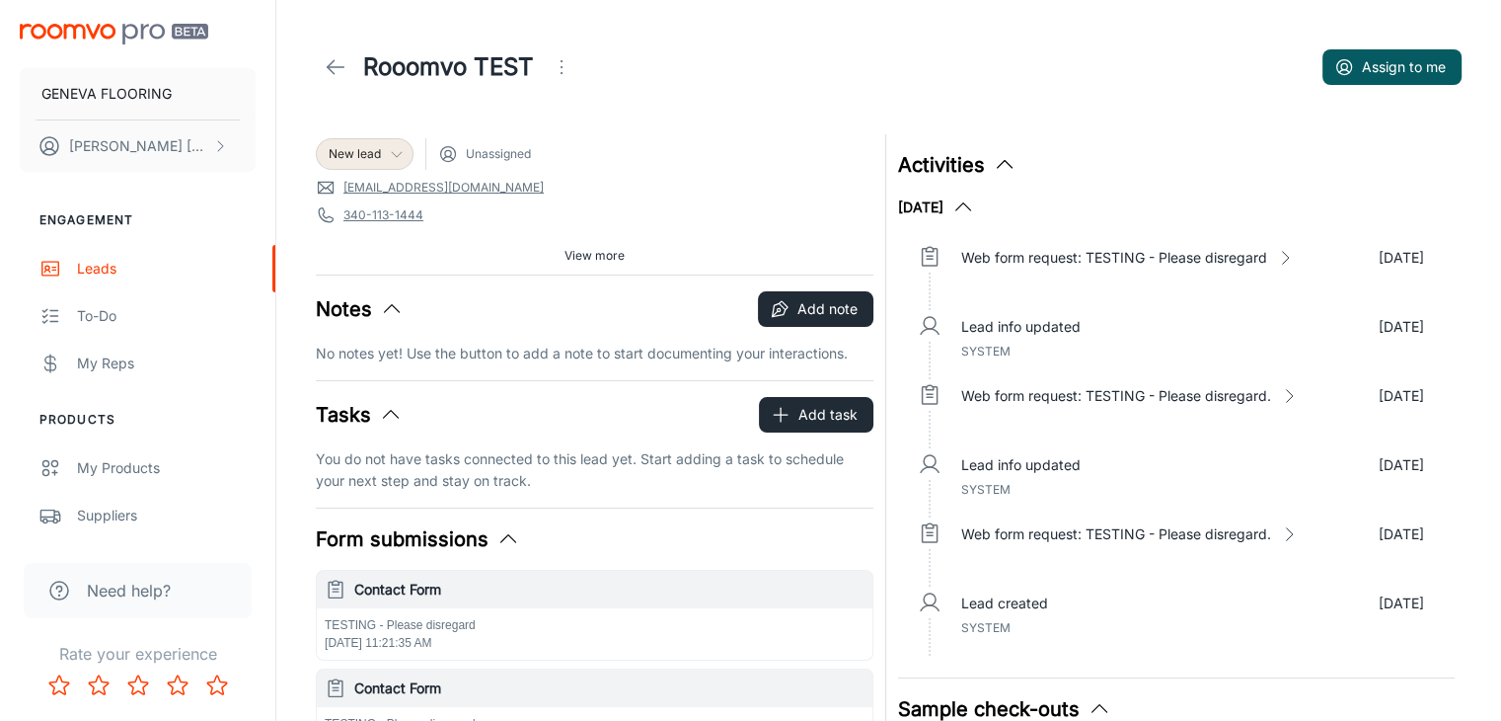
click at [559, 56] on icon "Open menu" at bounding box center [562, 67] width 24 height 24
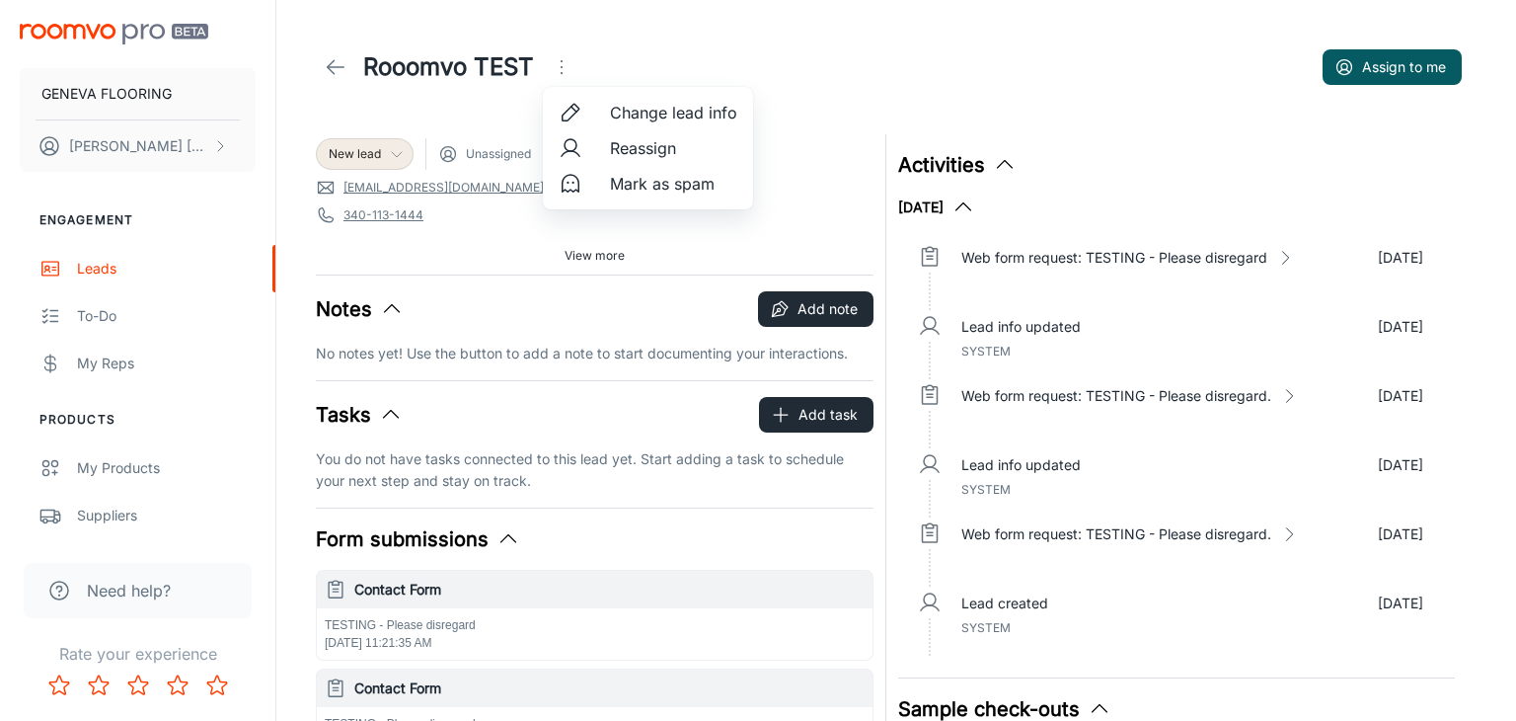
click at [616, 190] on span "Mark as spam" at bounding box center [673, 184] width 127 height 24
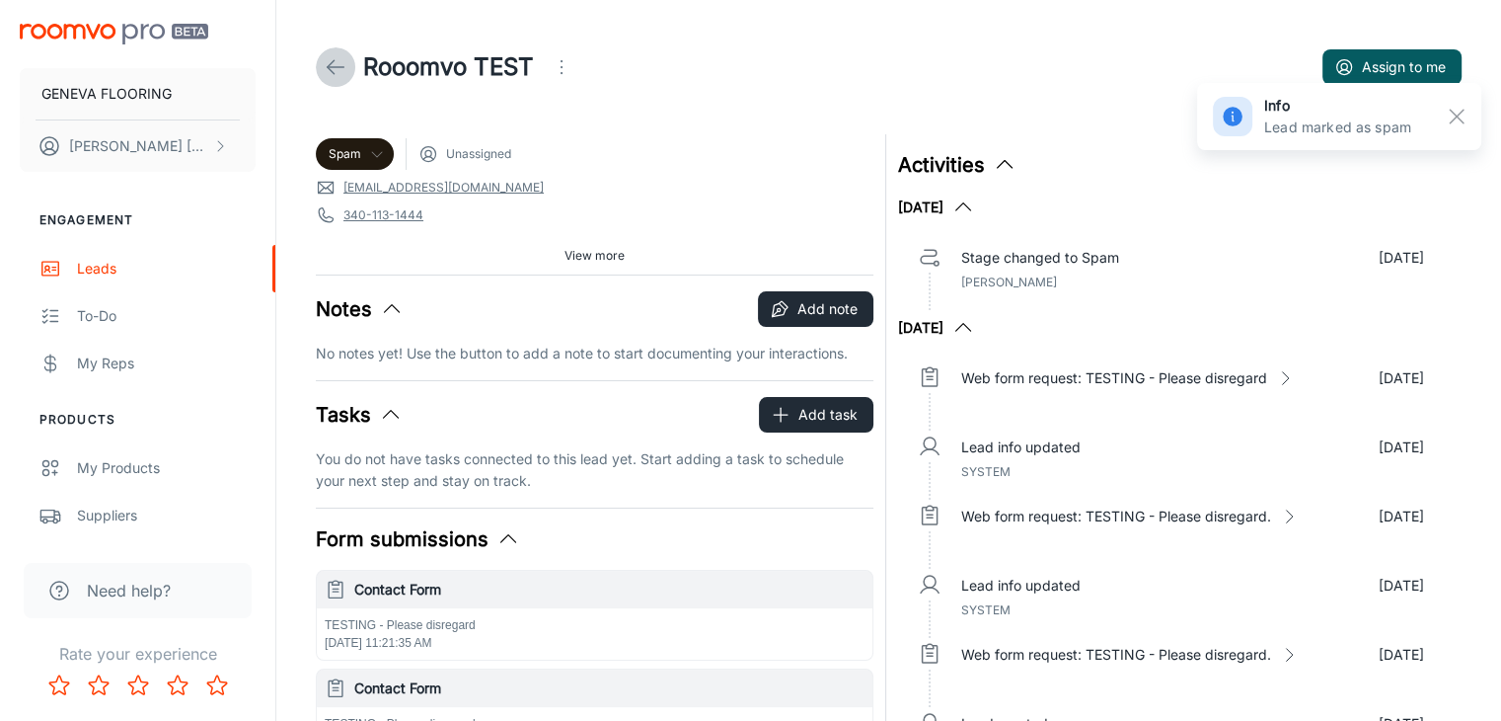
click at [329, 60] on icon at bounding box center [336, 67] width 24 height 24
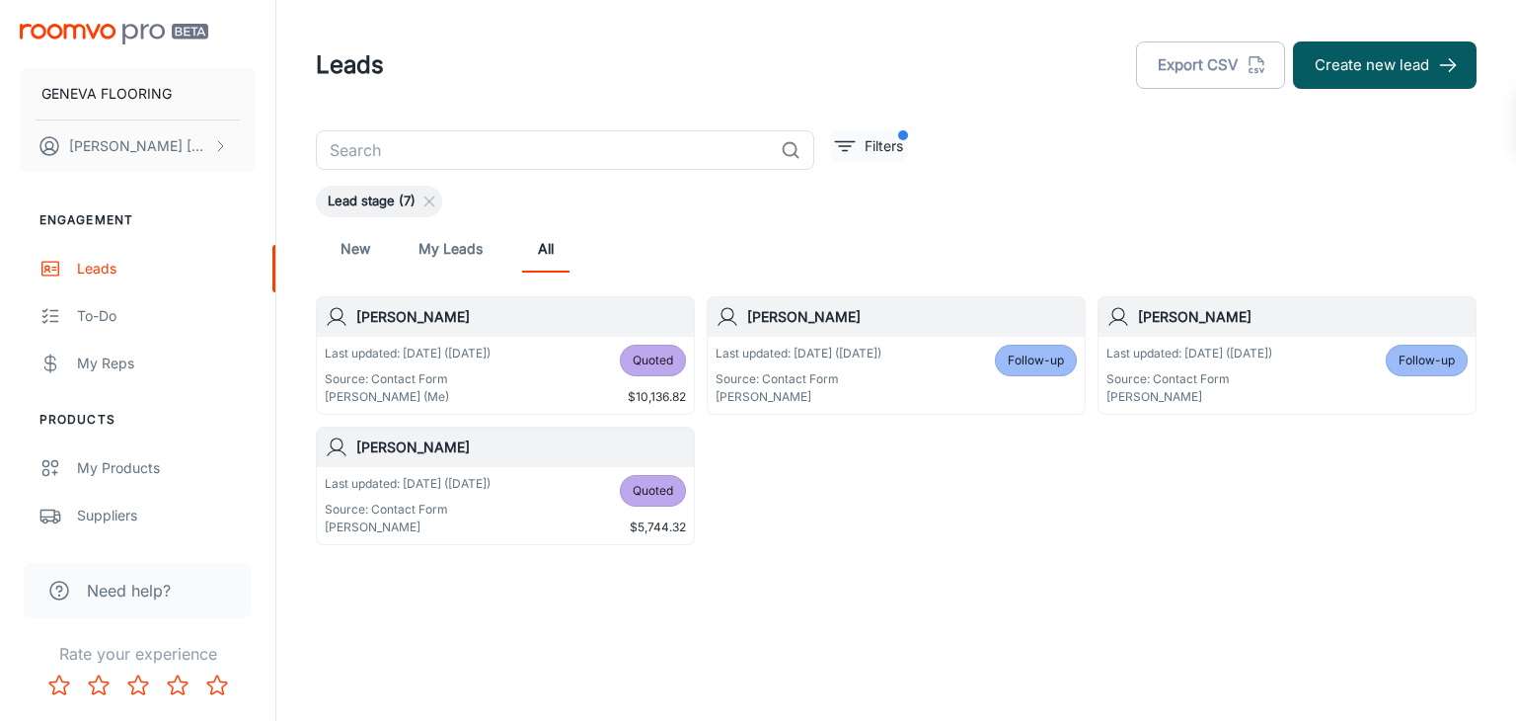
click at [865, 137] on p "Filters" at bounding box center [884, 146] width 38 height 22
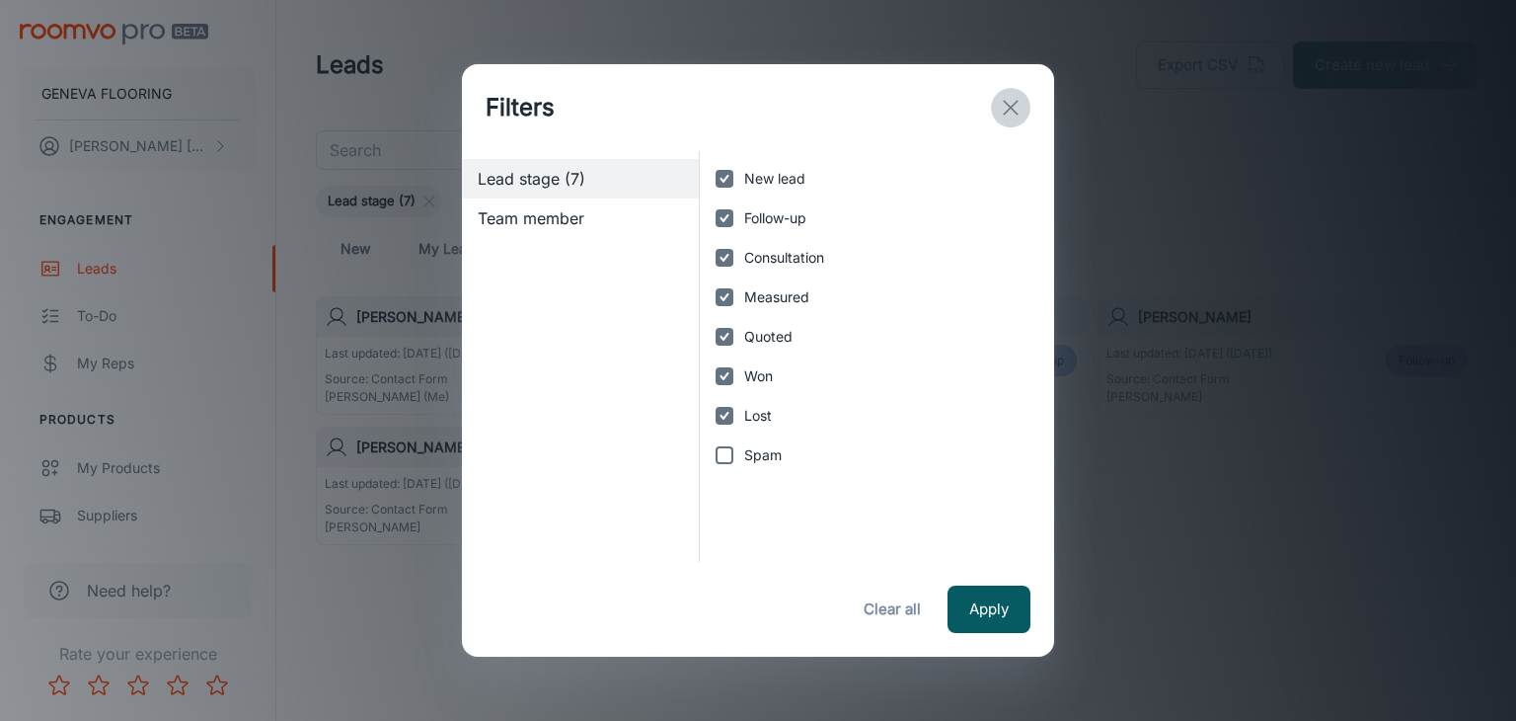
click at [1010, 115] on icon "exit" at bounding box center [1011, 108] width 24 height 24
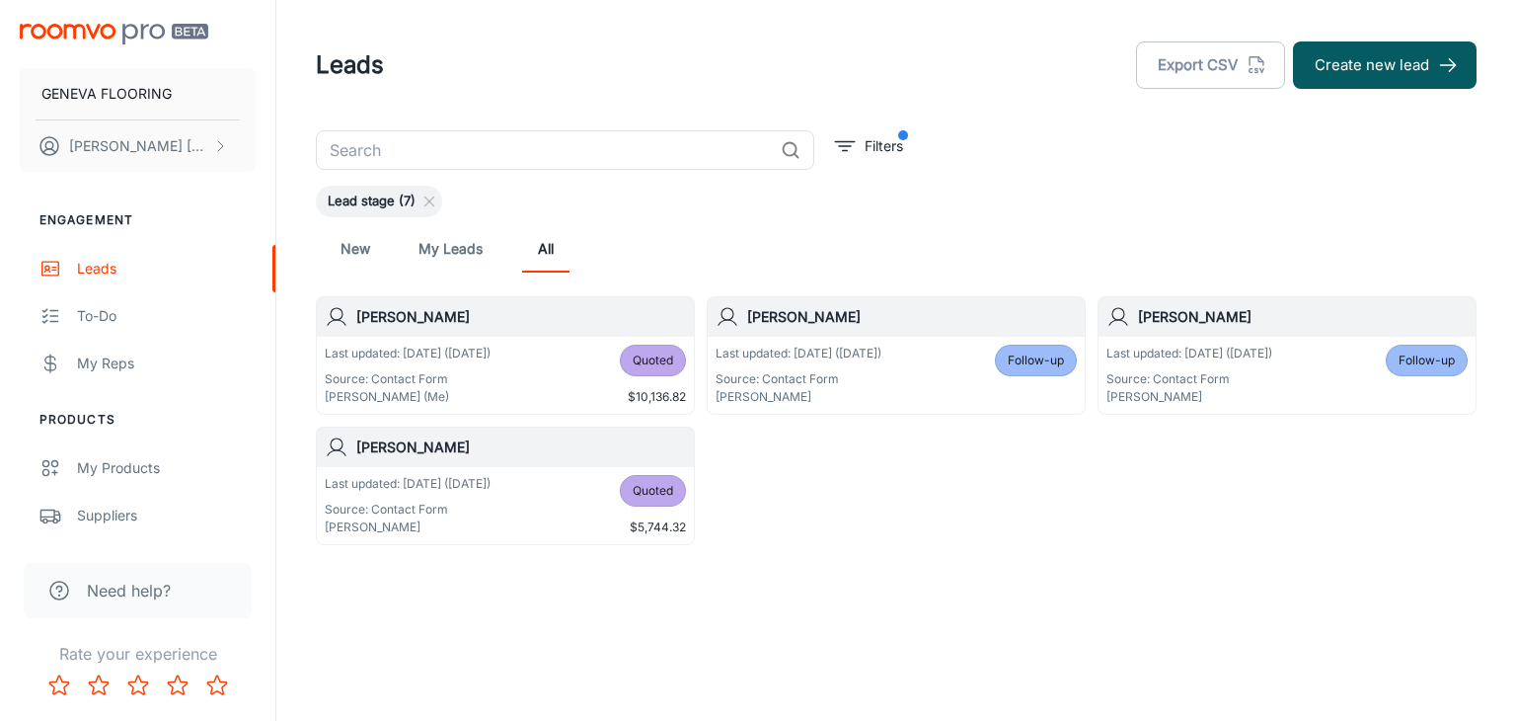
click at [618, 270] on div "New My Leads All" at bounding box center [896, 248] width 1129 height 47
click at [109, 318] on div "To-do" at bounding box center [166, 316] width 179 height 22
